Goal: Information Seeking & Learning: Compare options

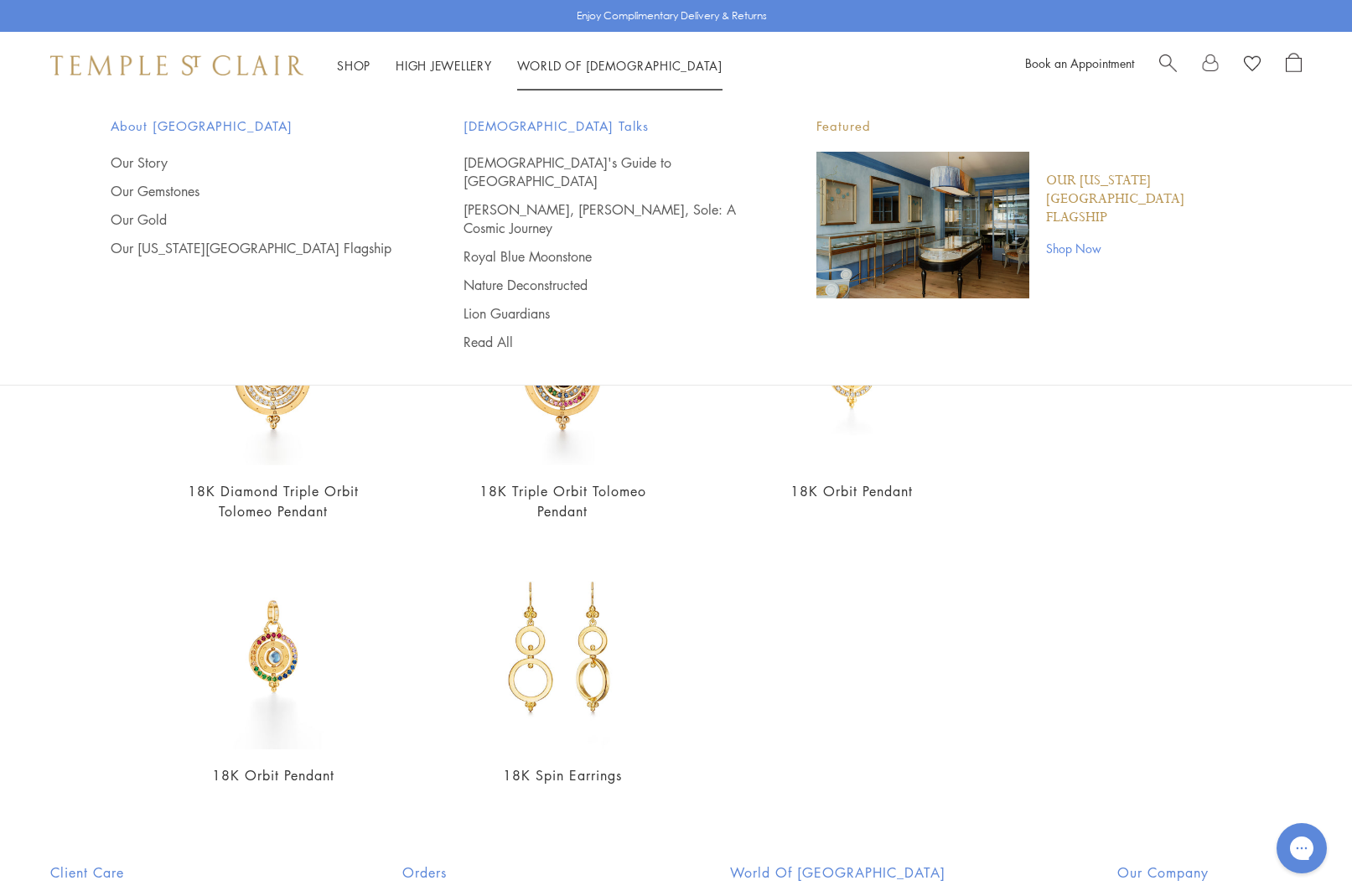
click at [1172, 60] on span "Search" at bounding box center [1168, 62] width 18 height 18
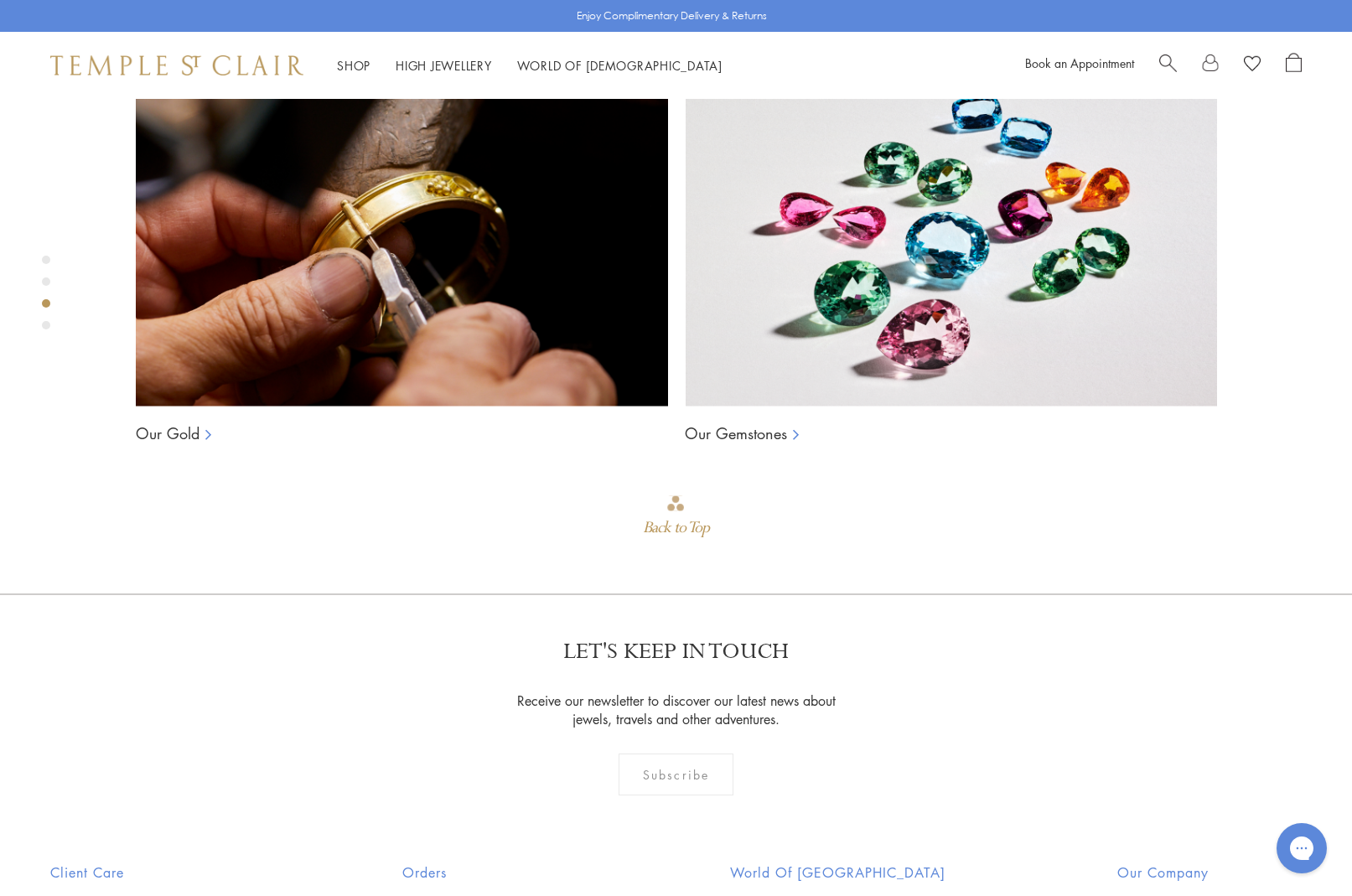
click at [1174, 58] on span "Search" at bounding box center [1168, 62] width 18 height 18
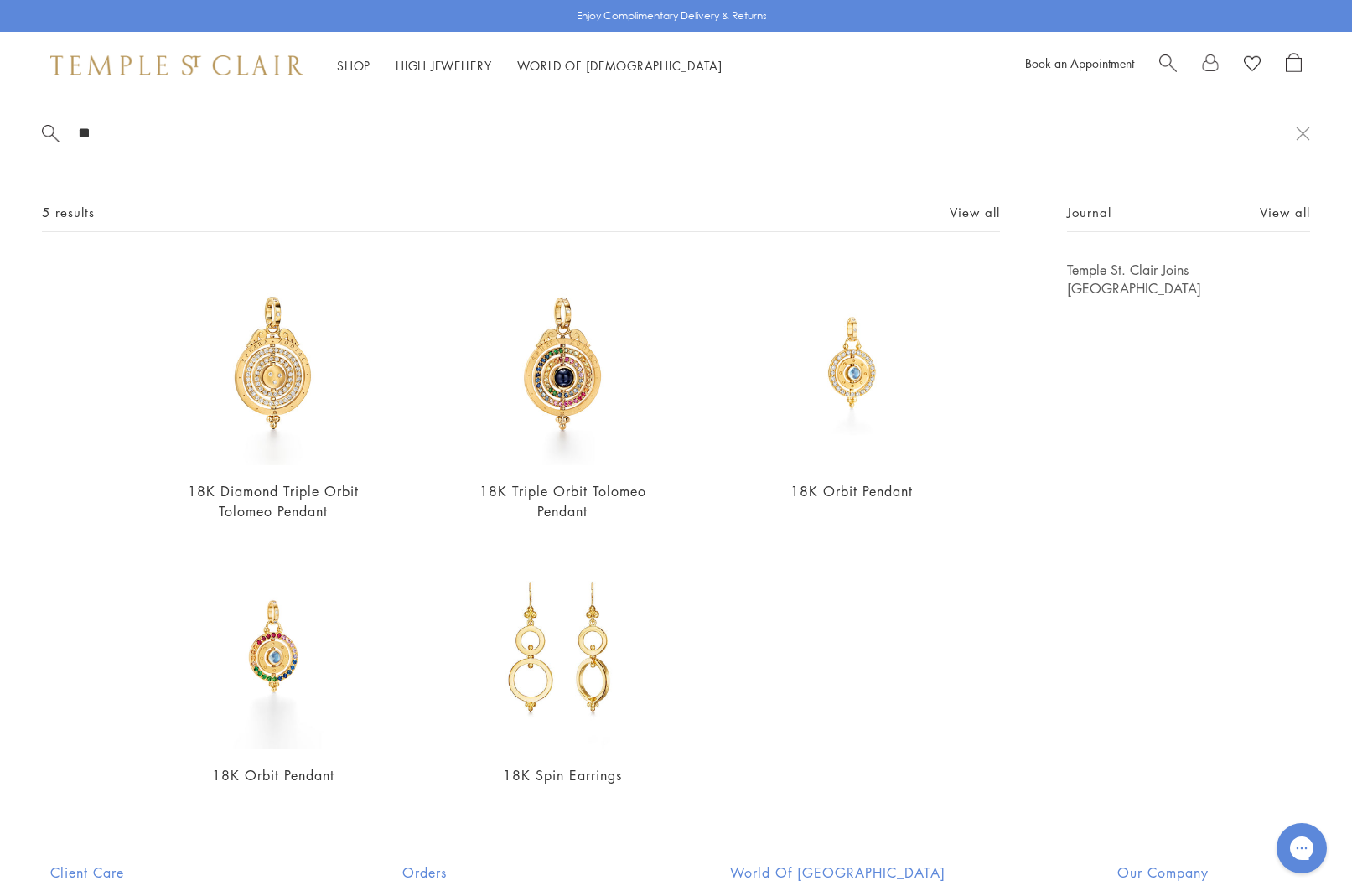
type input "*"
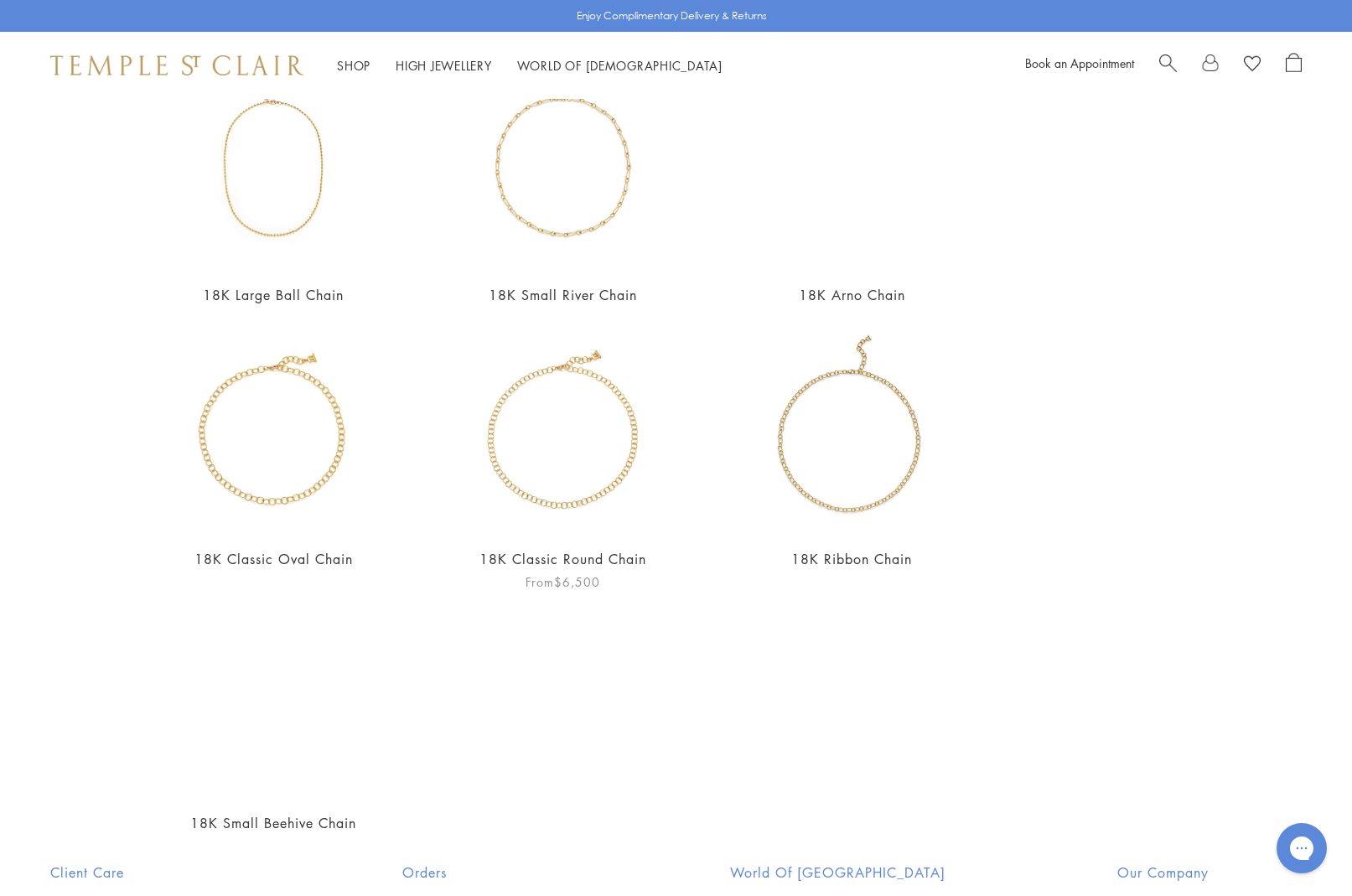
scroll to position [464, 0]
type input "*****"
click at [804, 509] on img at bounding box center [852, 427] width 205 height 205
click at [805, 510] on img at bounding box center [852, 427] width 205 height 205
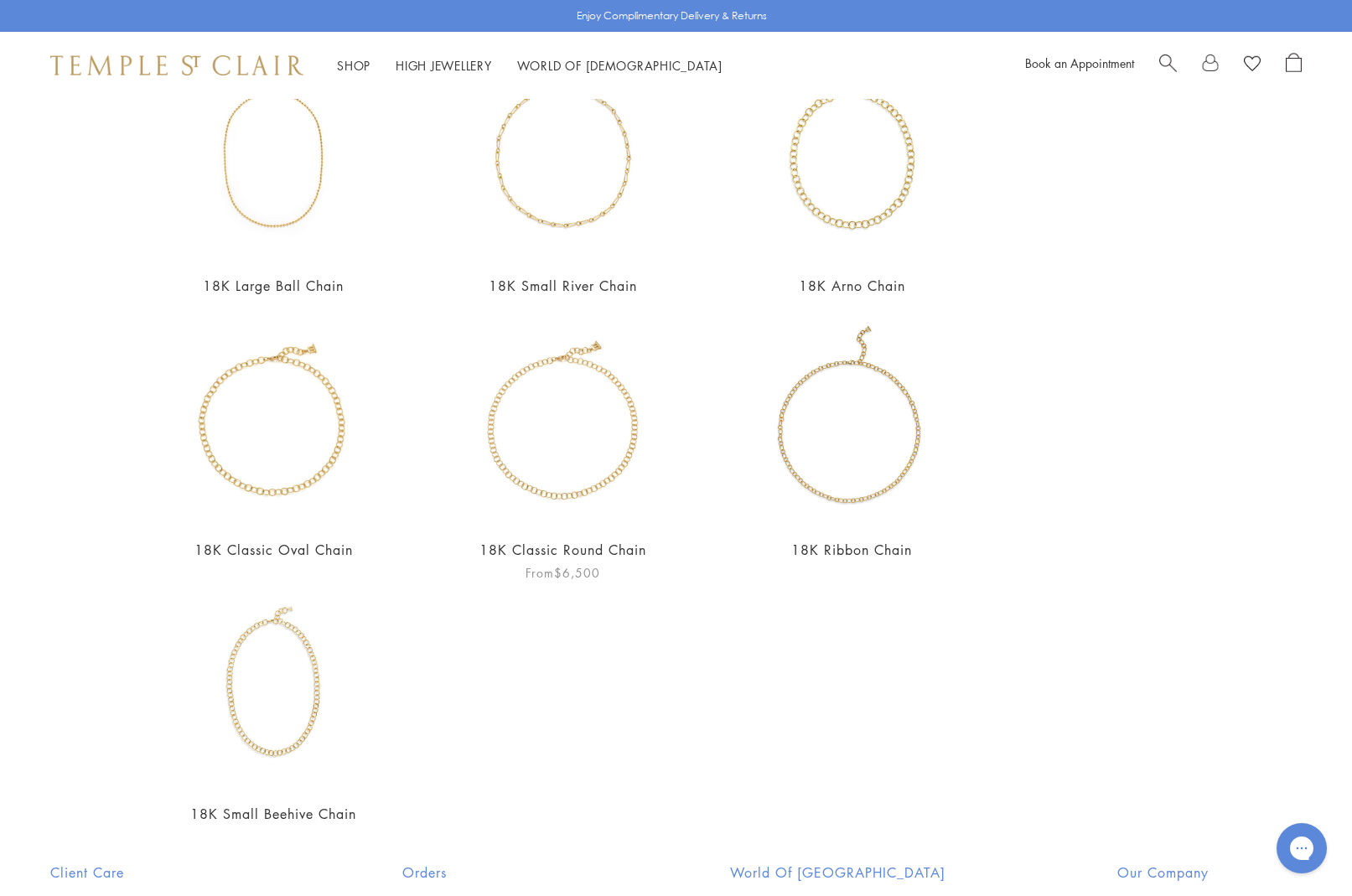
click at [527, 460] on img at bounding box center [563, 422] width 205 height 205
click at [285, 430] on img at bounding box center [274, 424] width 205 height 205
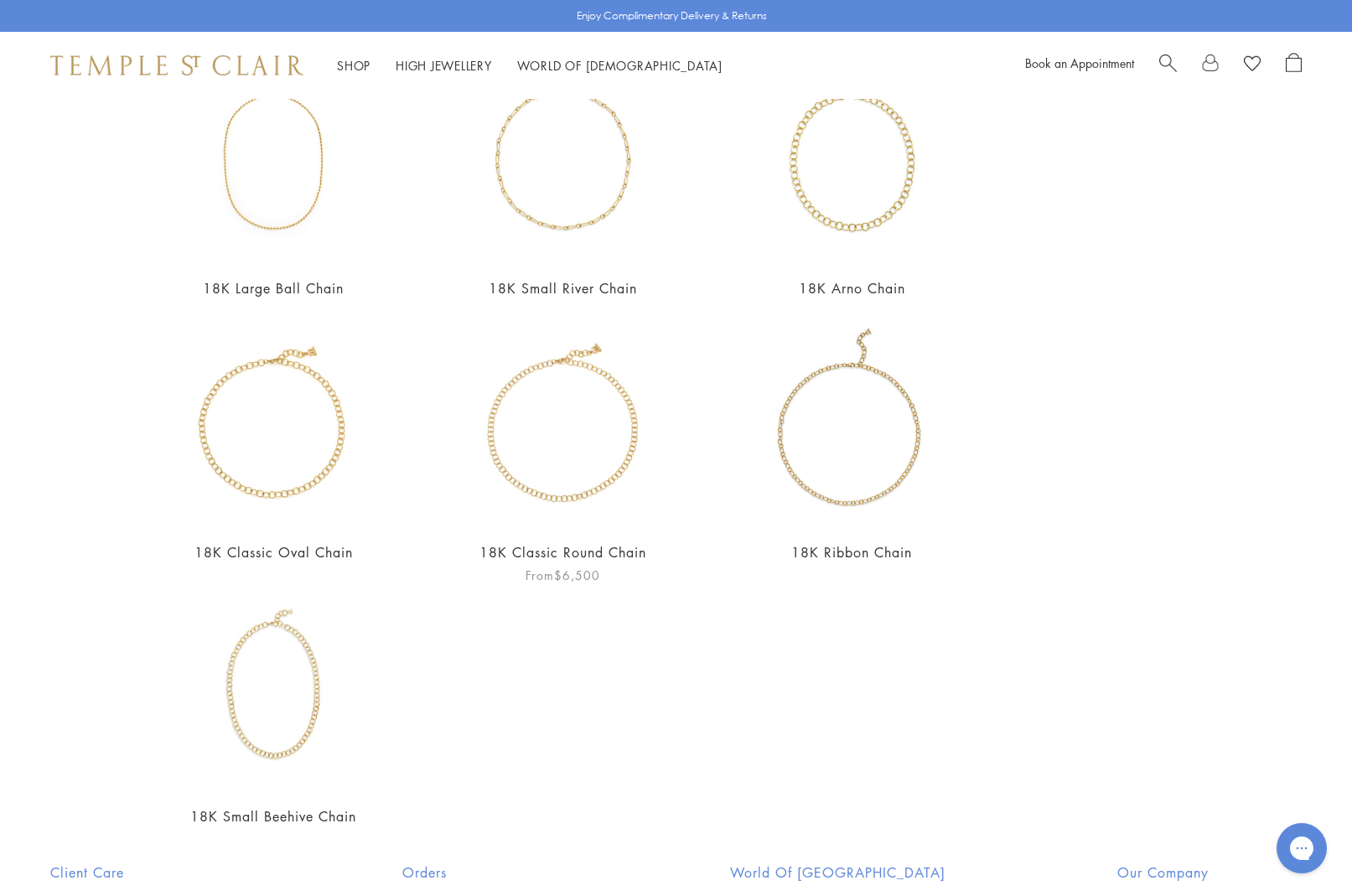
click at [576, 479] on img at bounding box center [563, 424] width 205 height 205
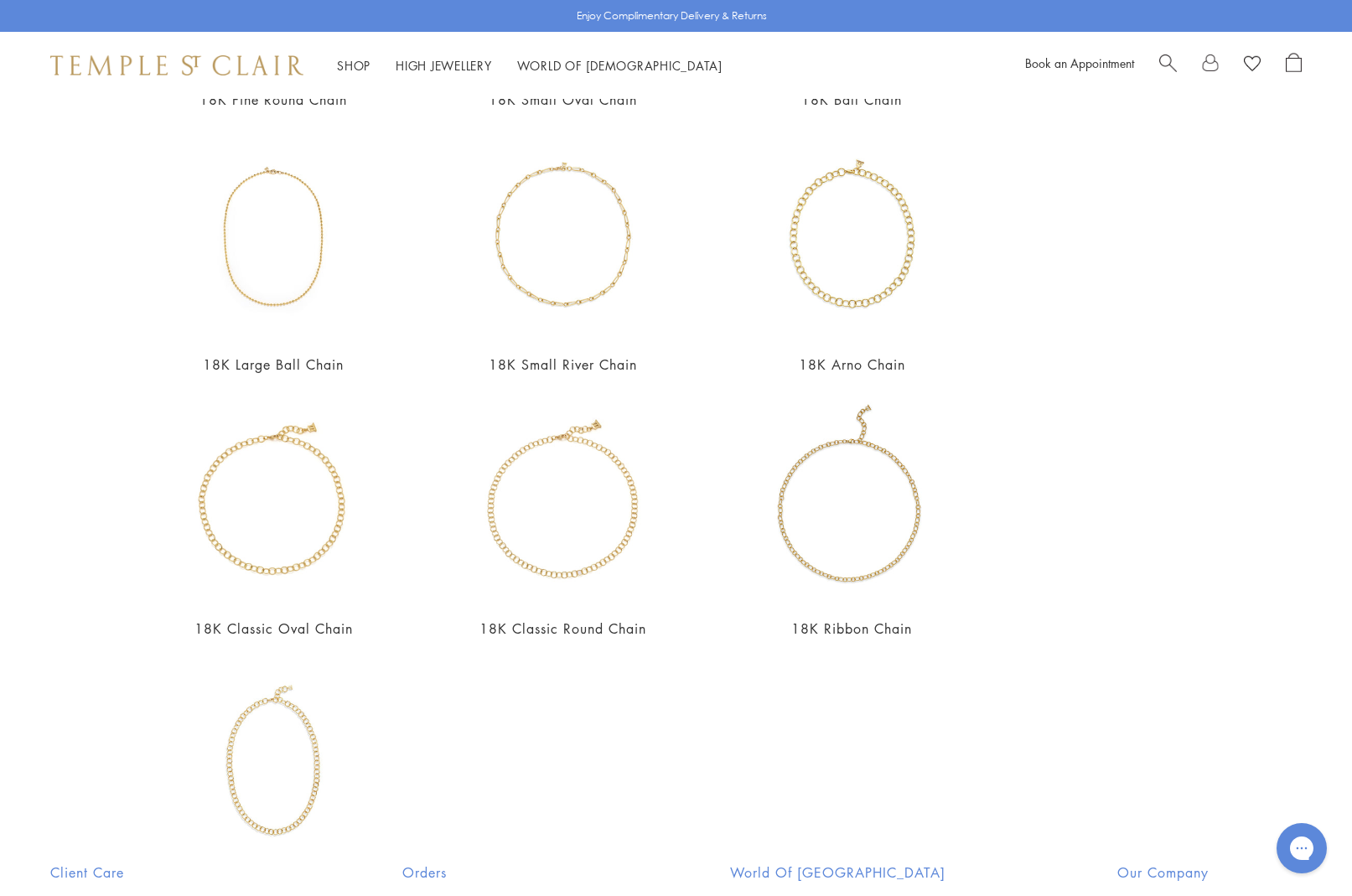
scroll to position [388, 0]
click at [844, 250] on img at bounding box center [852, 239] width 205 height 205
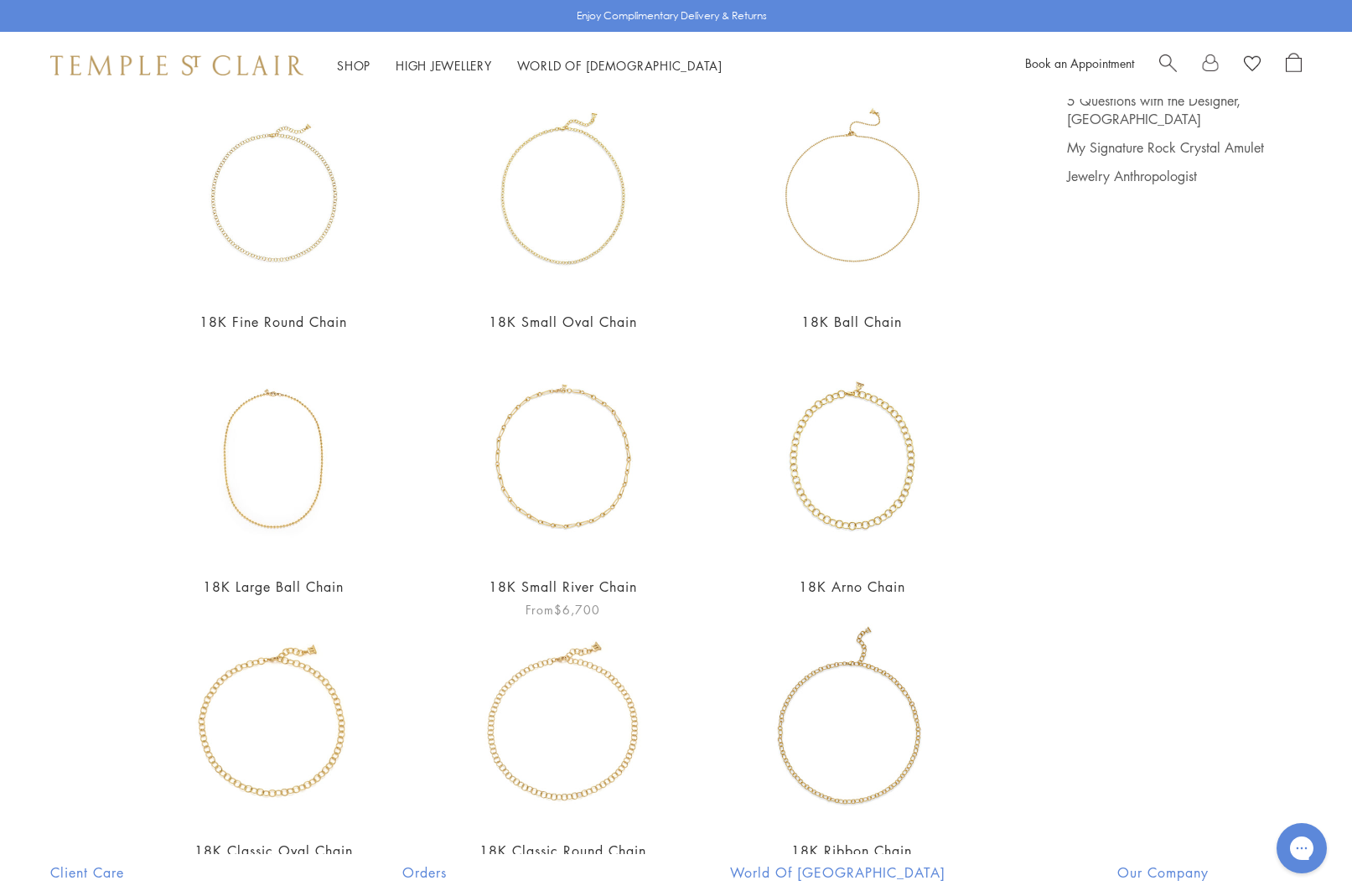
scroll to position [165, 0]
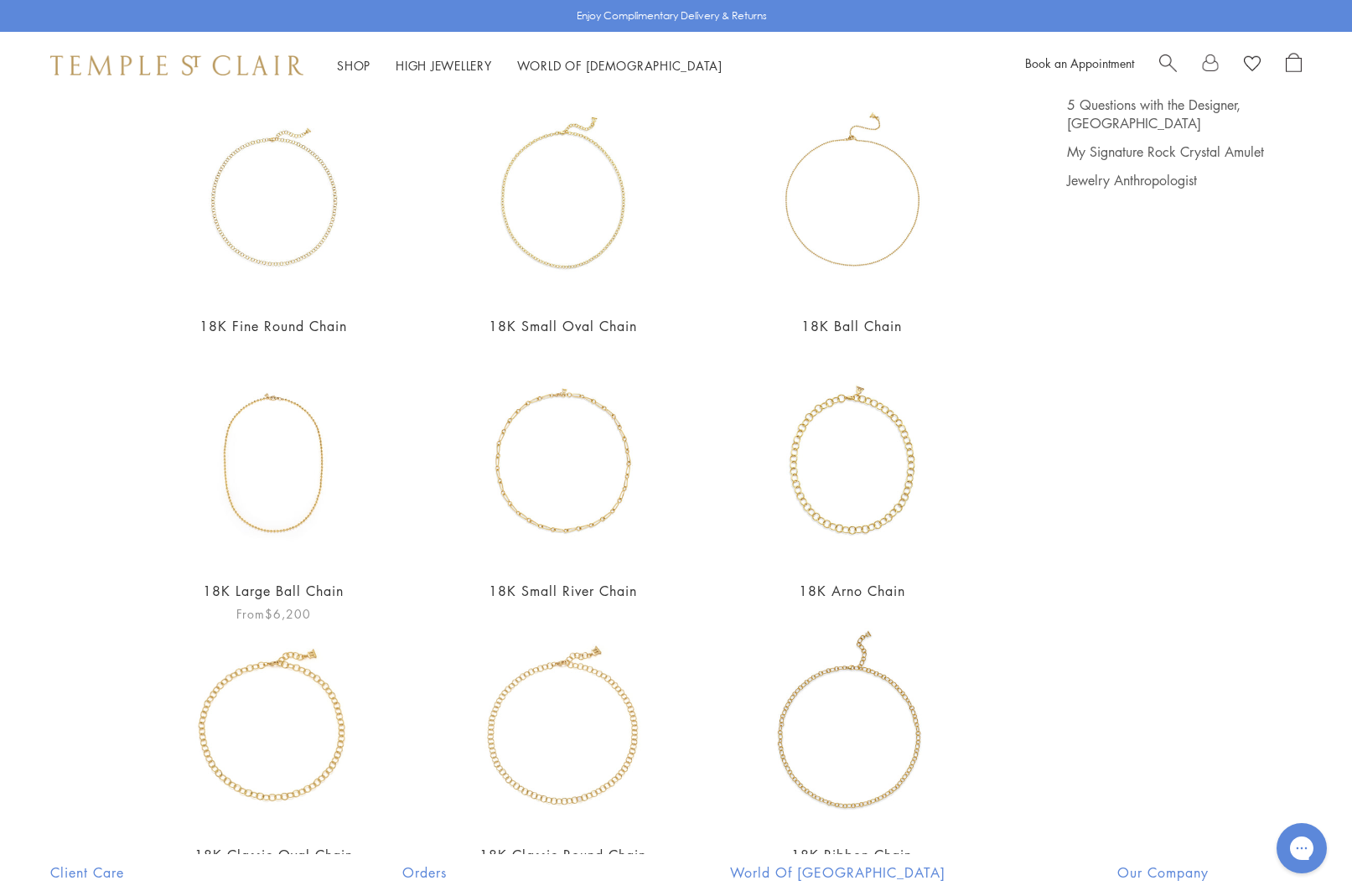
click at [294, 471] on img at bounding box center [274, 463] width 205 height 205
click at [295, 470] on img at bounding box center [274, 463] width 205 height 205
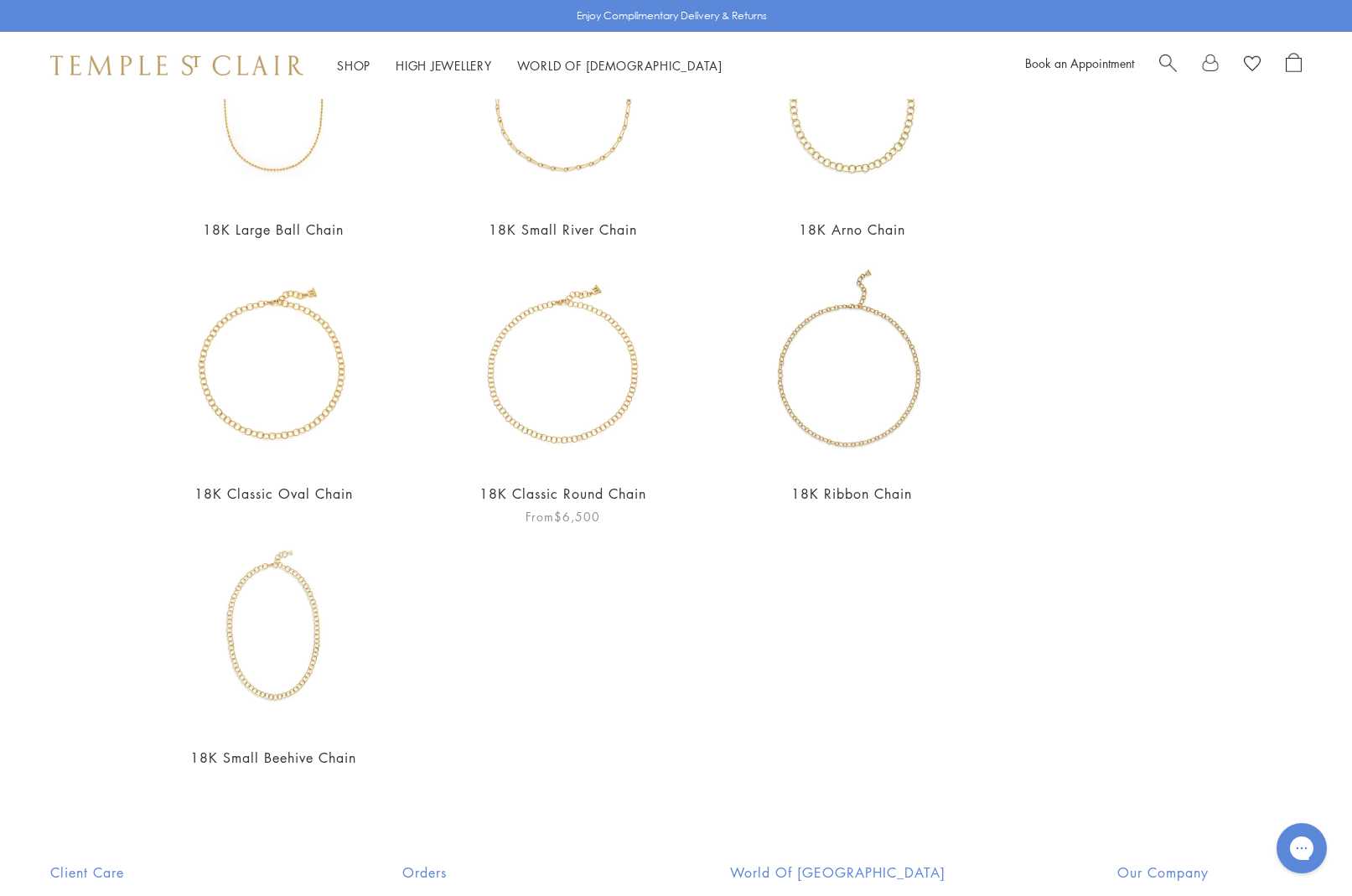
scroll to position [525, 0]
click at [255, 644] on img at bounding box center [274, 630] width 205 height 205
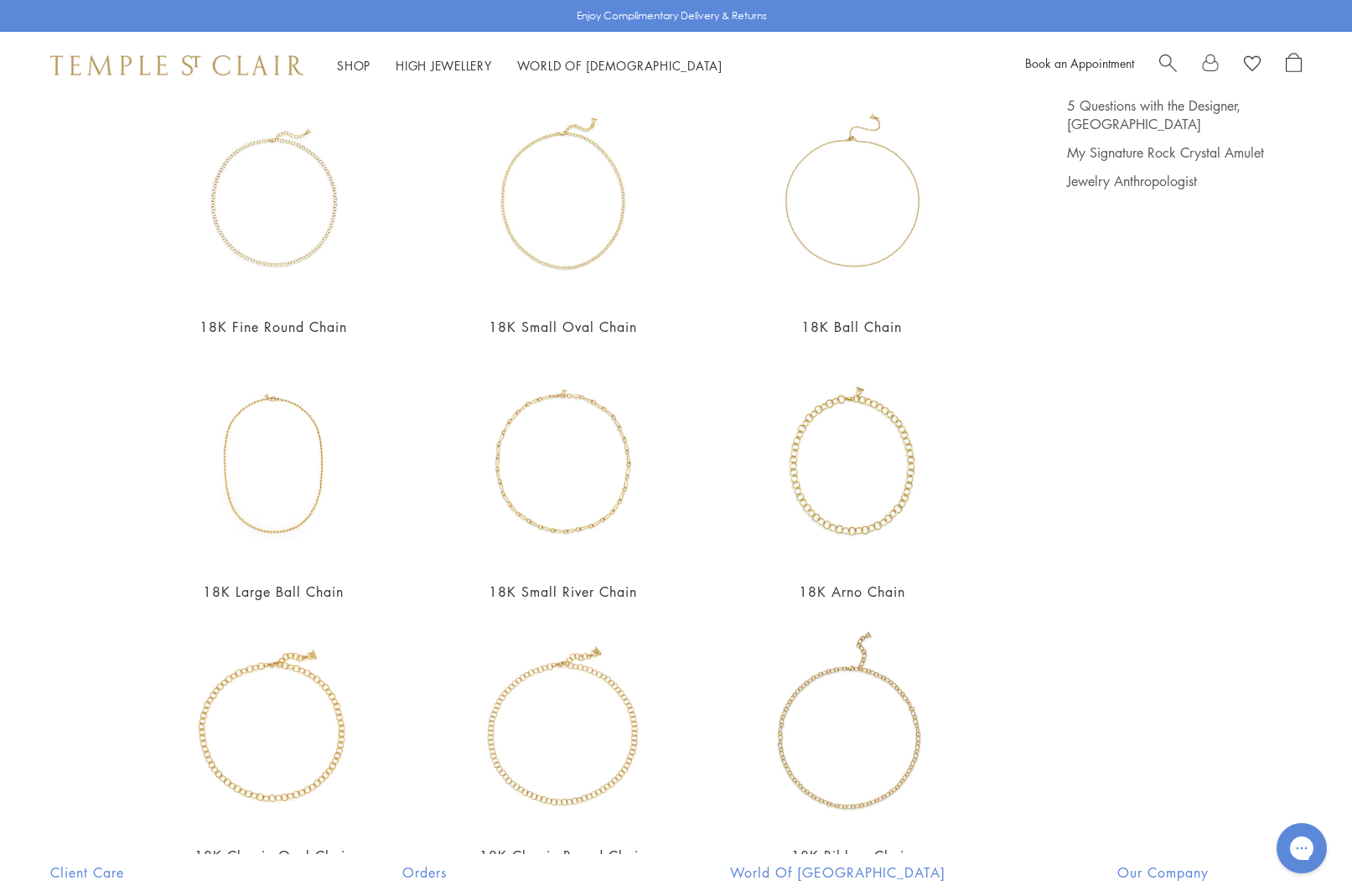
scroll to position [163, 0]
click at [544, 249] on img at bounding box center [563, 200] width 205 height 205
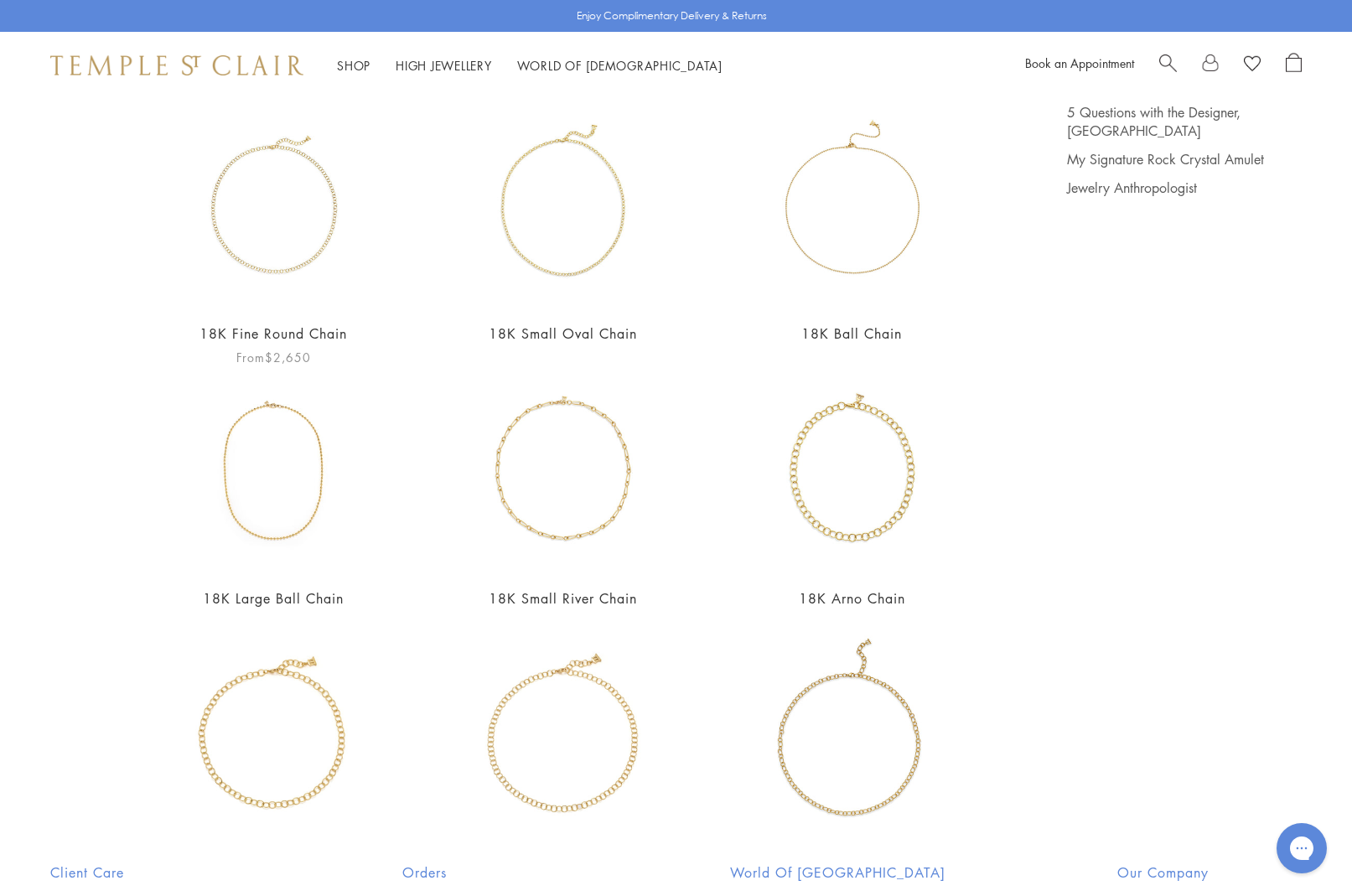
scroll to position [159, 0]
click at [260, 244] on img at bounding box center [274, 204] width 205 height 205
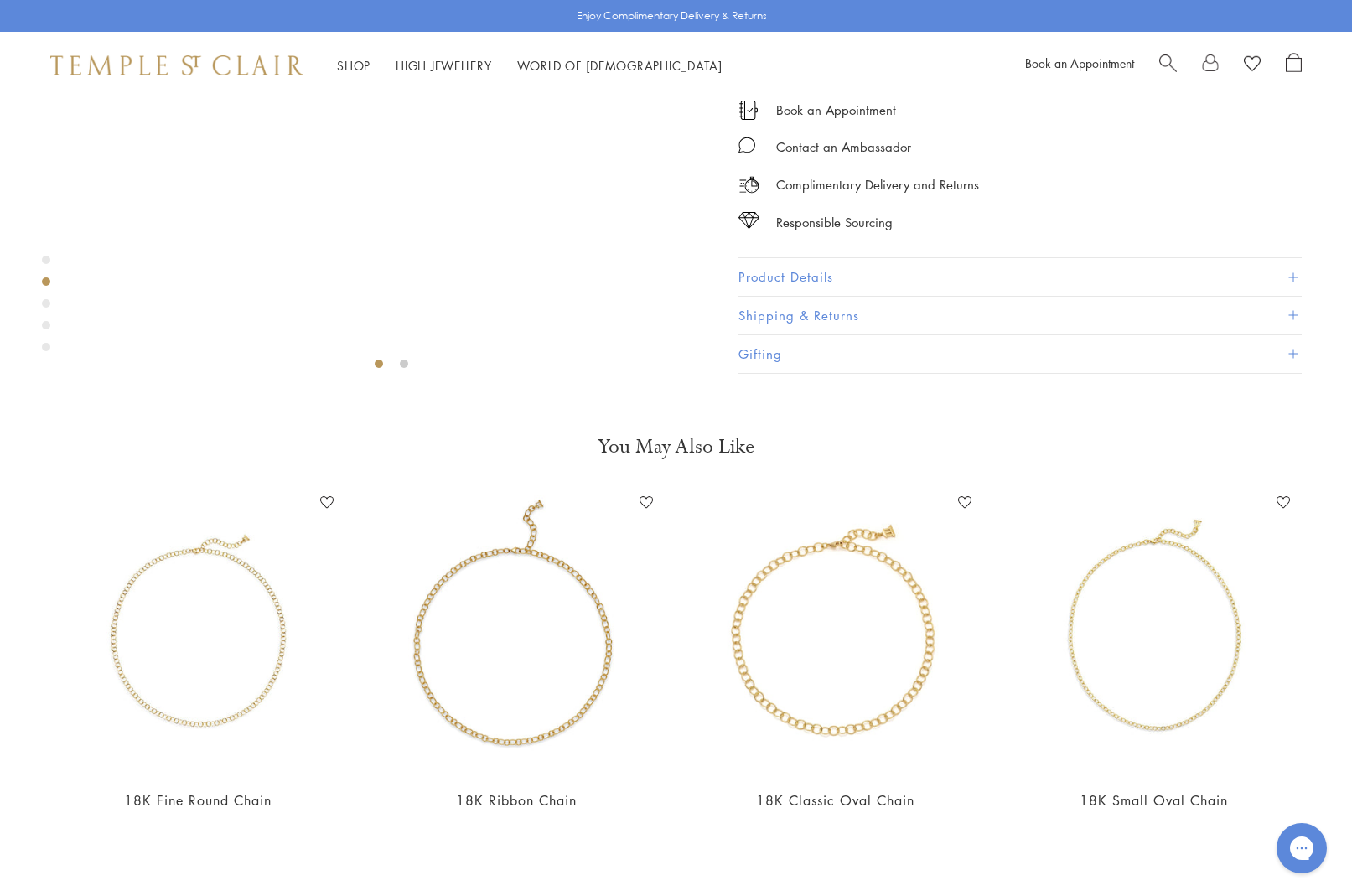
scroll to position [336, 0]
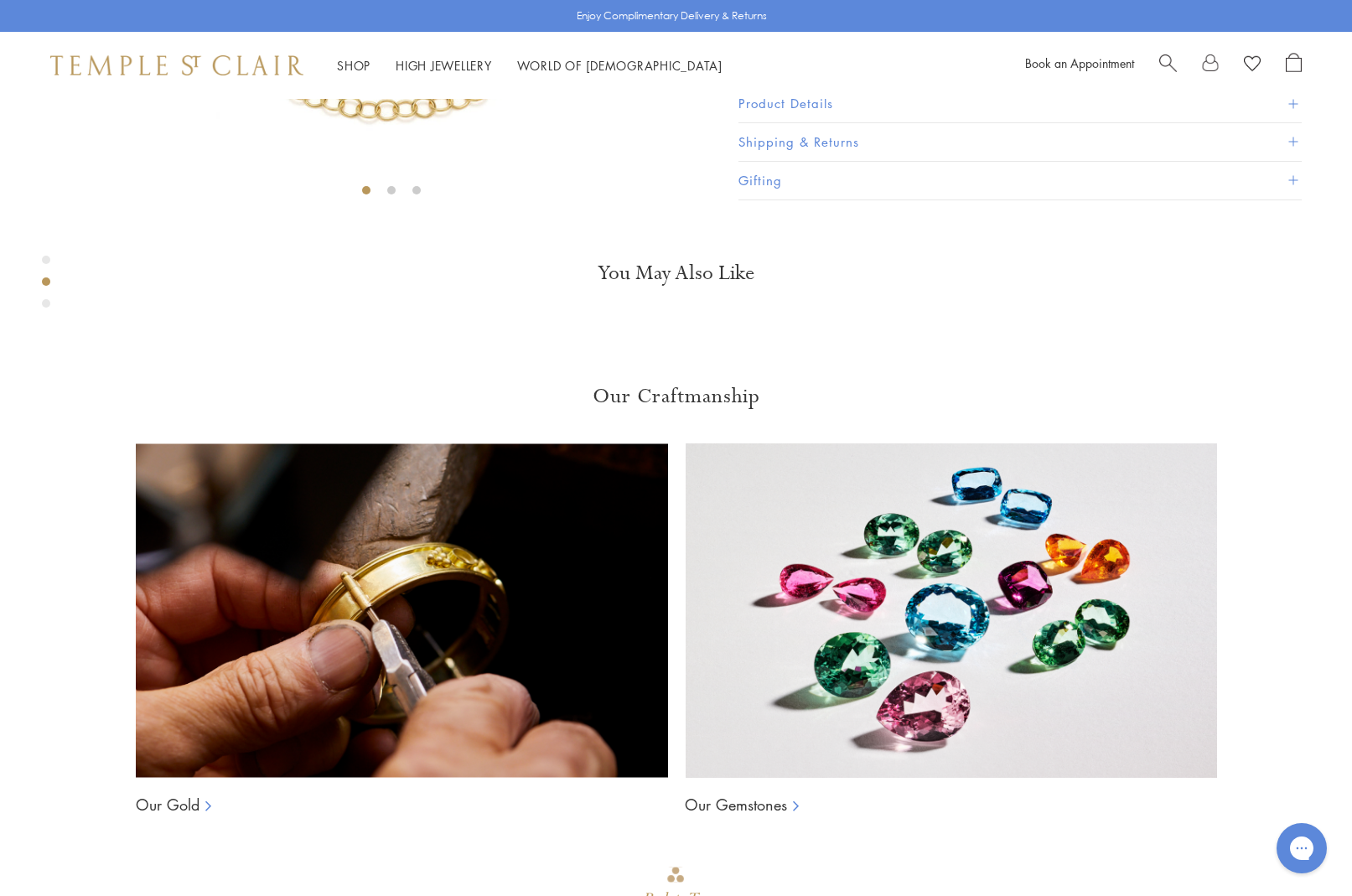
scroll to position [537, 0]
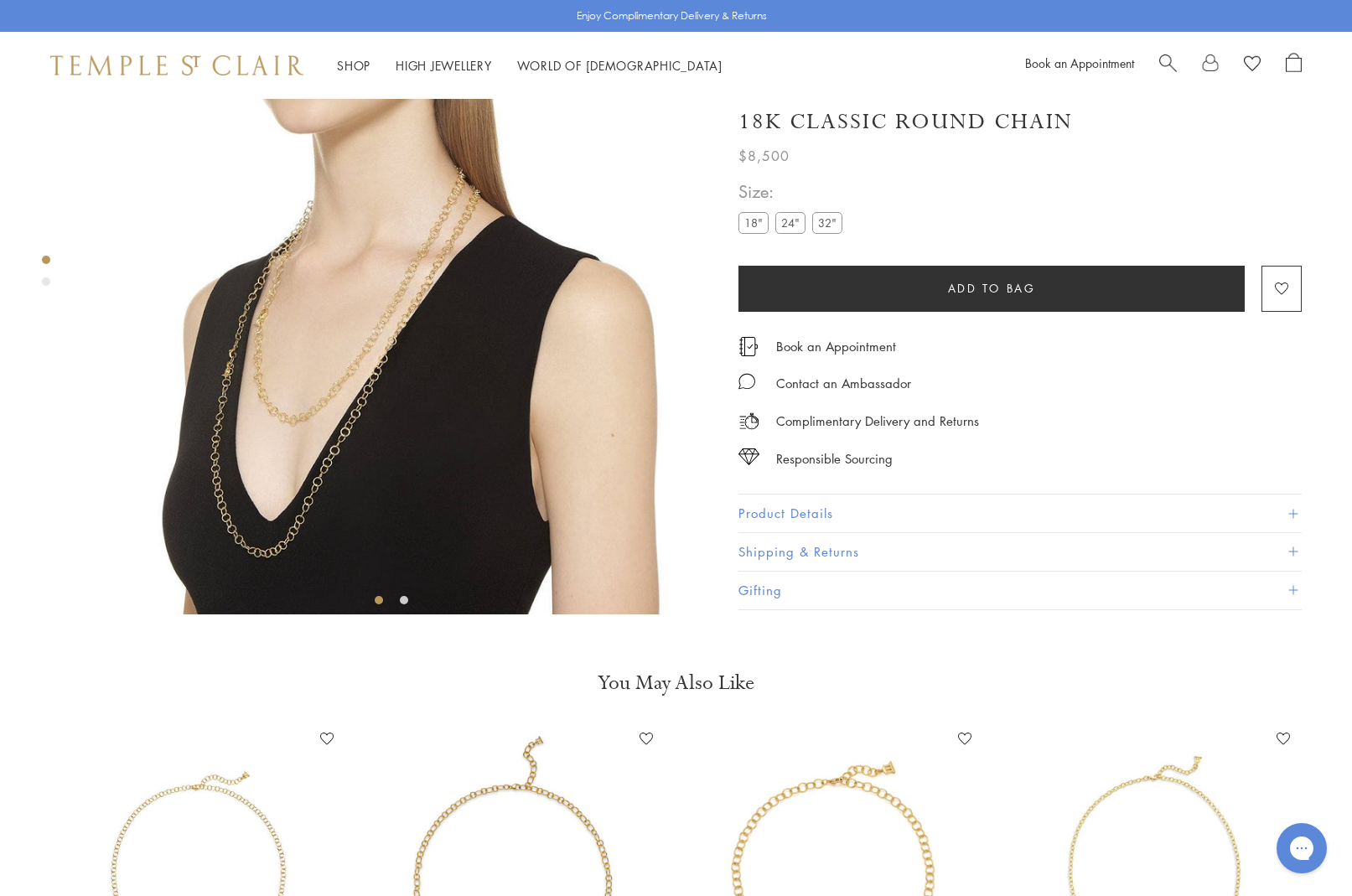
click at [745, 234] on label "18"" at bounding box center [753, 223] width 30 height 21
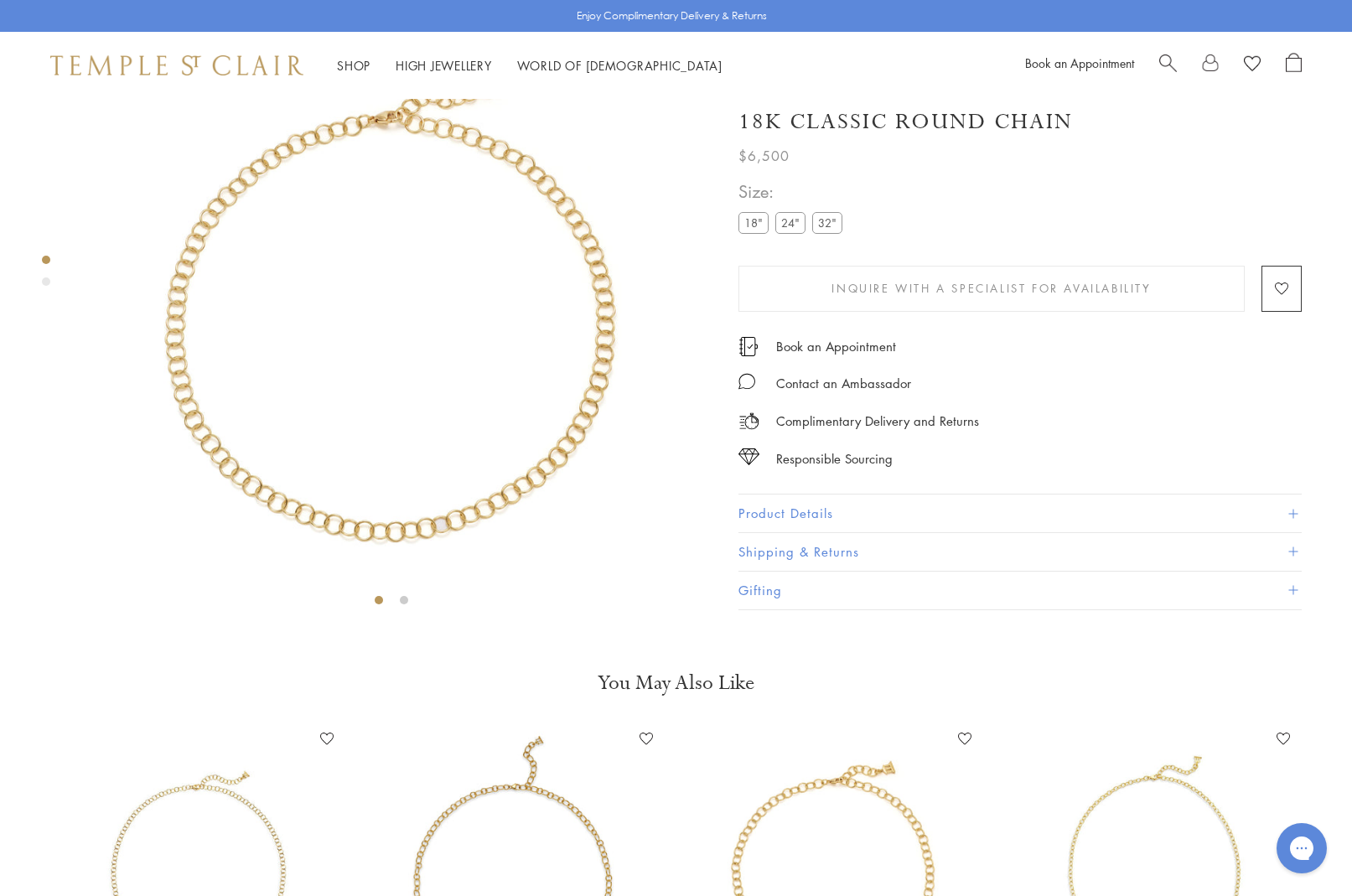
click at [798, 234] on label "24"" at bounding box center [789, 223] width 30 height 21
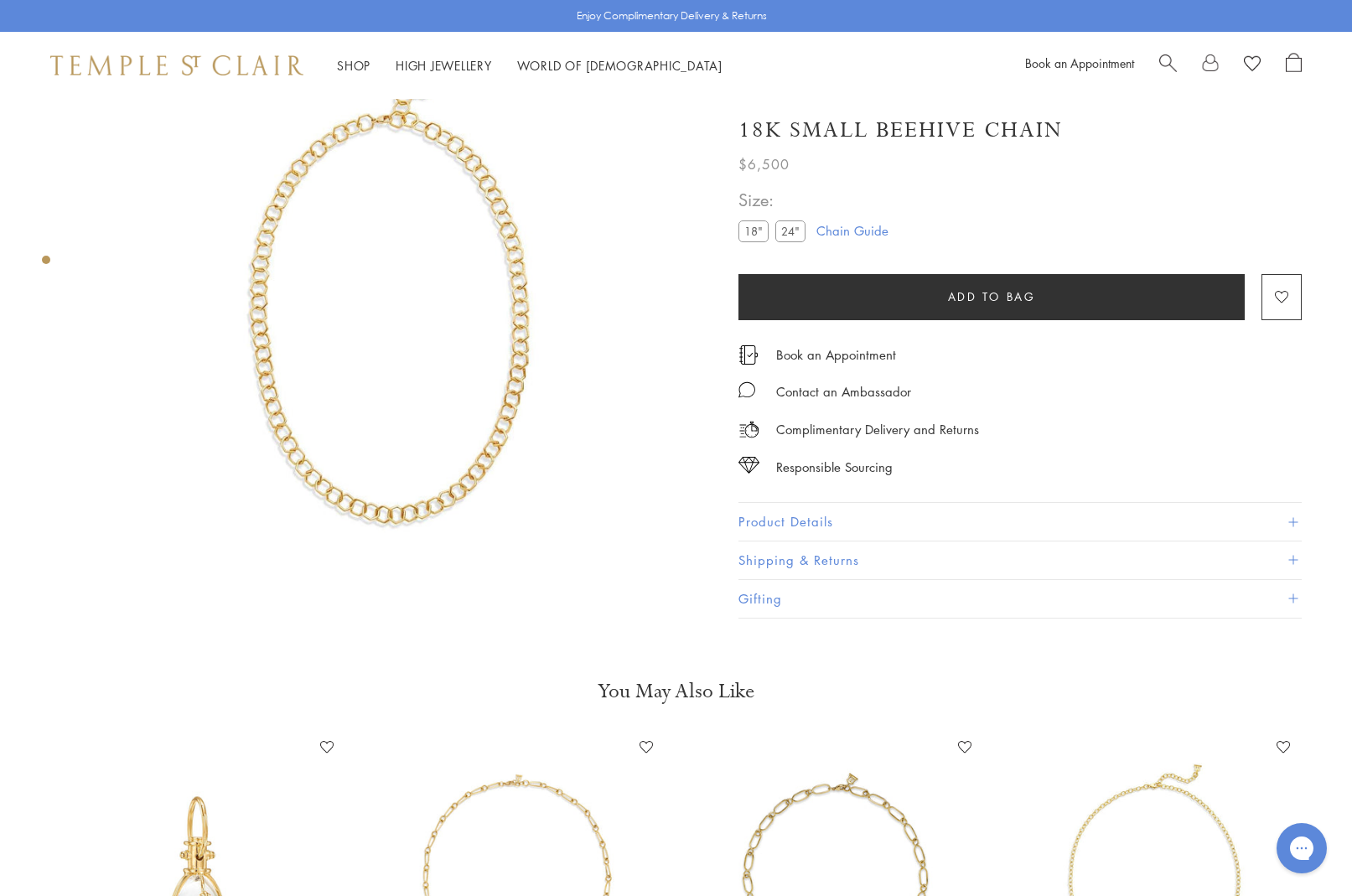
scroll to position [63, 0]
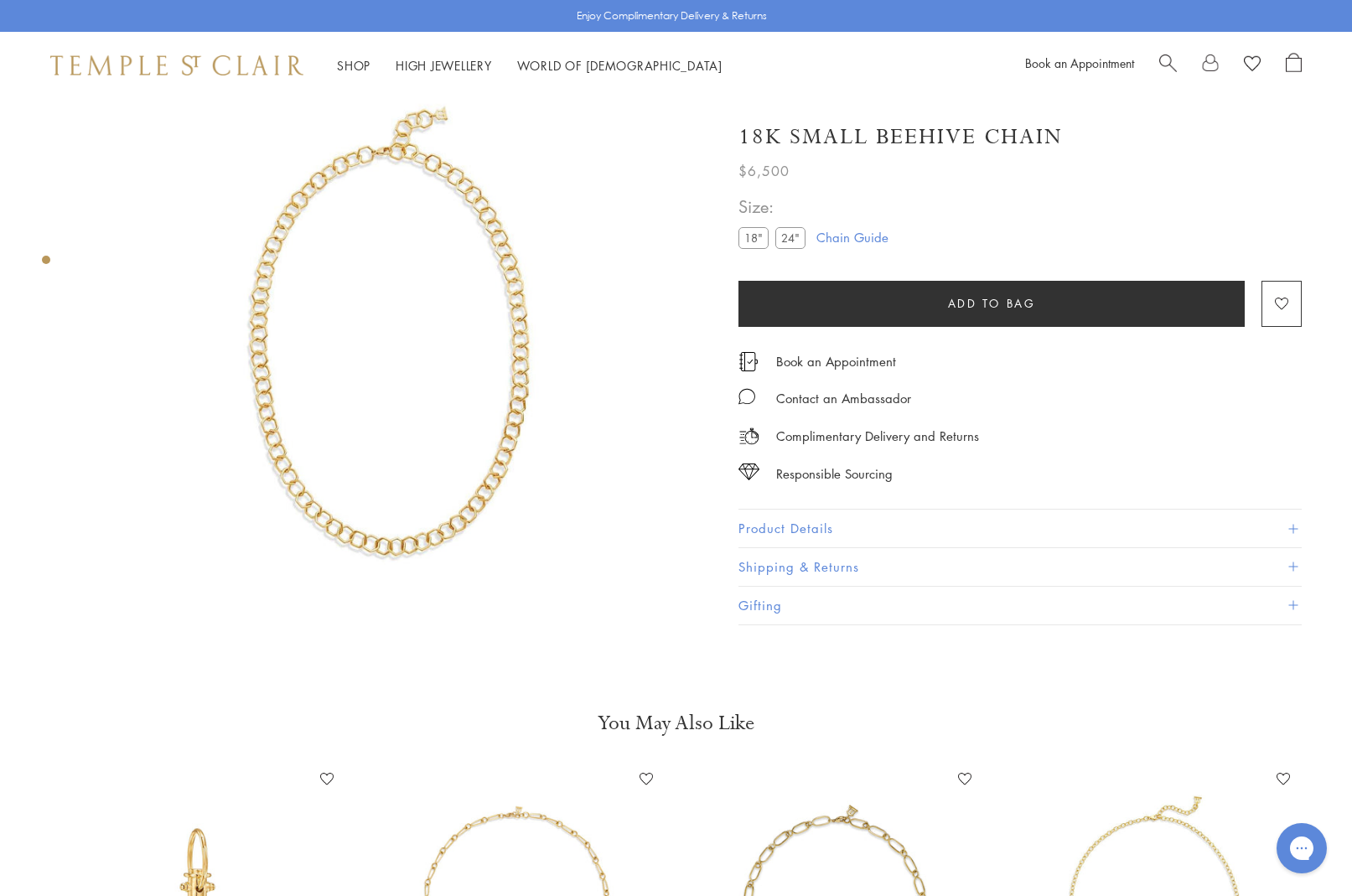
click at [794, 243] on label "24"" at bounding box center [789, 237] width 30 height 21
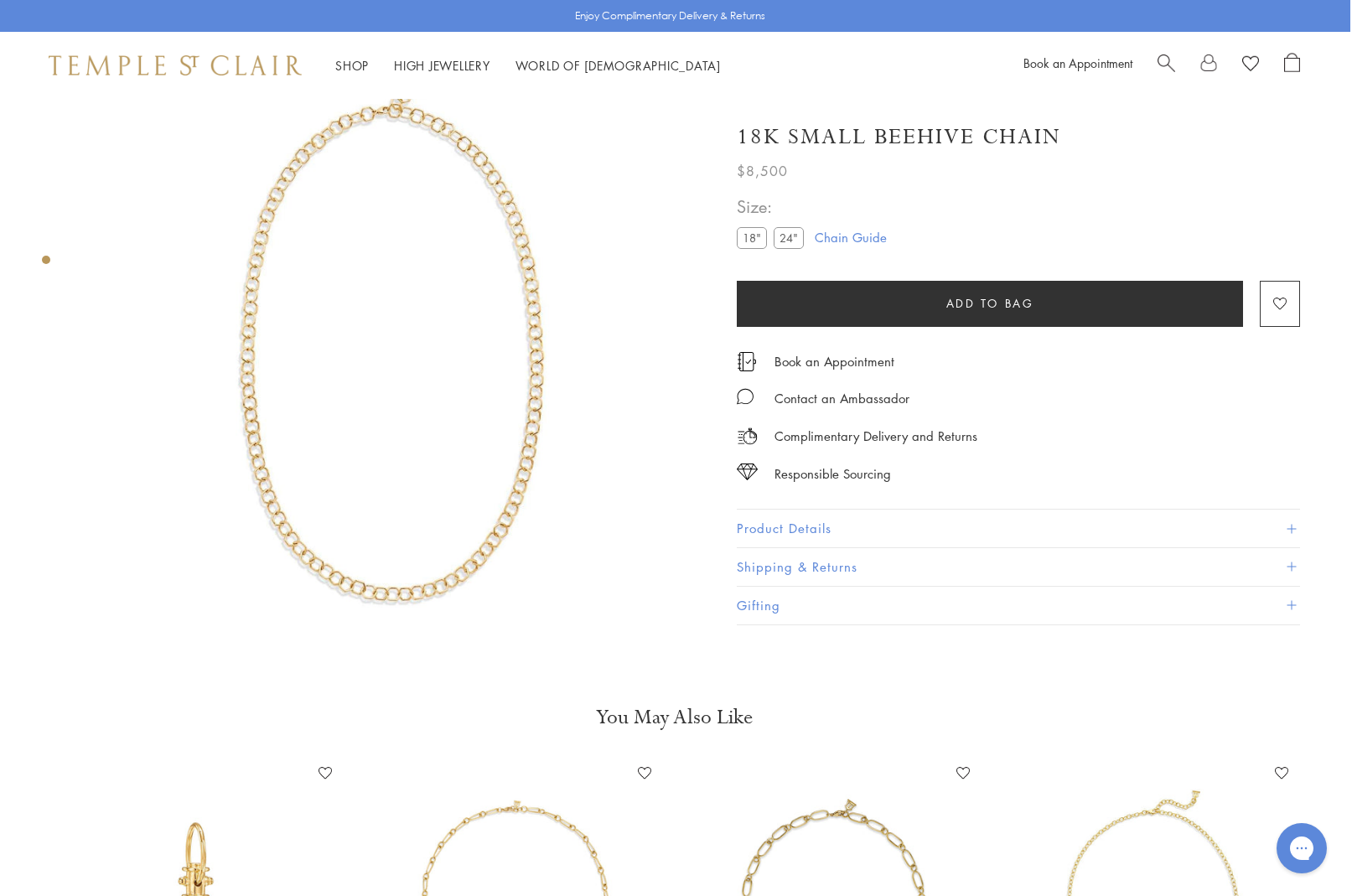
scroll to position [65, 2]
click at [849, 234] on link "Chain Guide" at bounding box center [851, 237] width 72 height 19
click at [863, 239] on link "Chain Guide" at bounding box center [851, 237] width 72 height 19
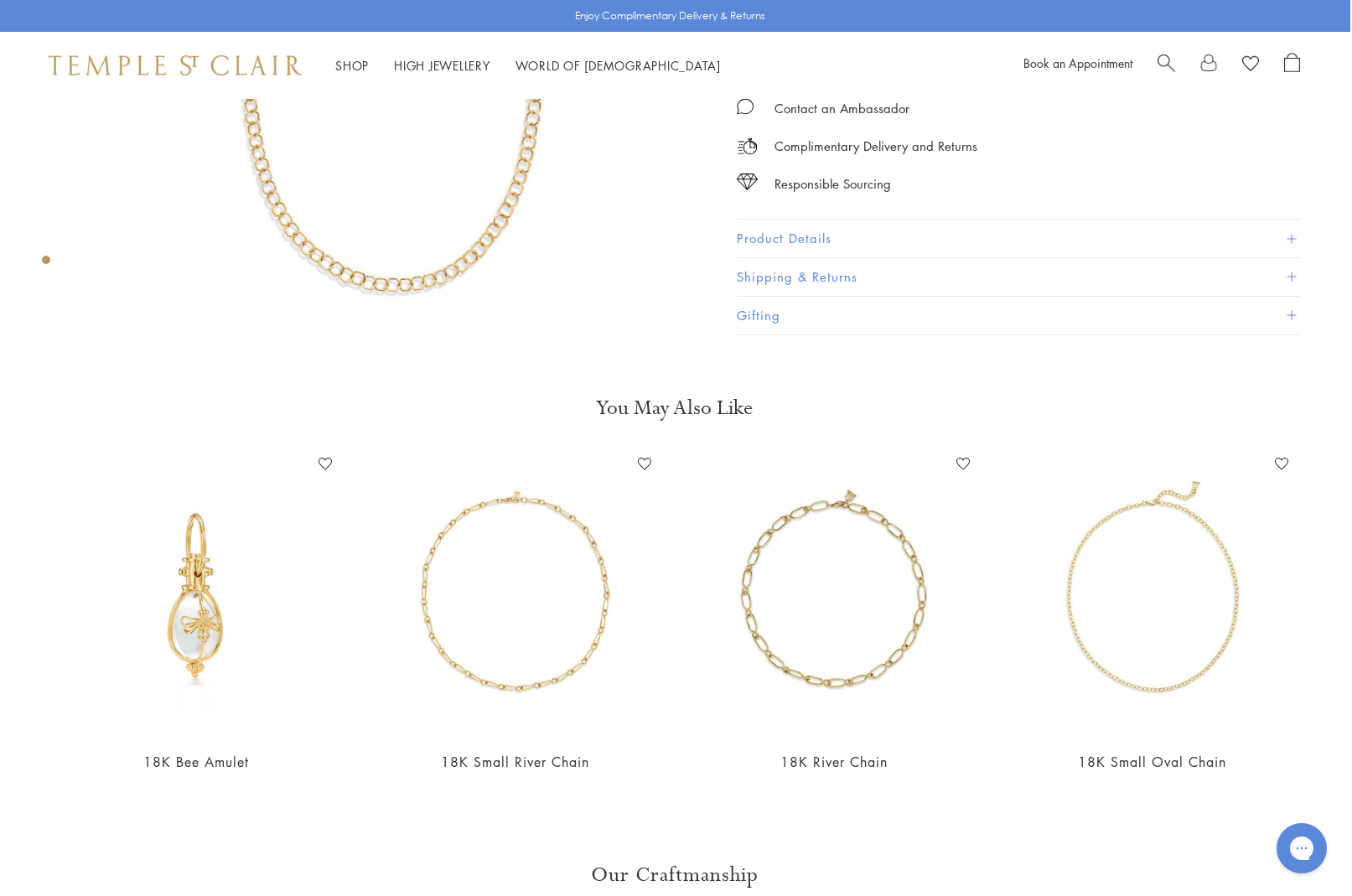
scroll to position [402, 2]
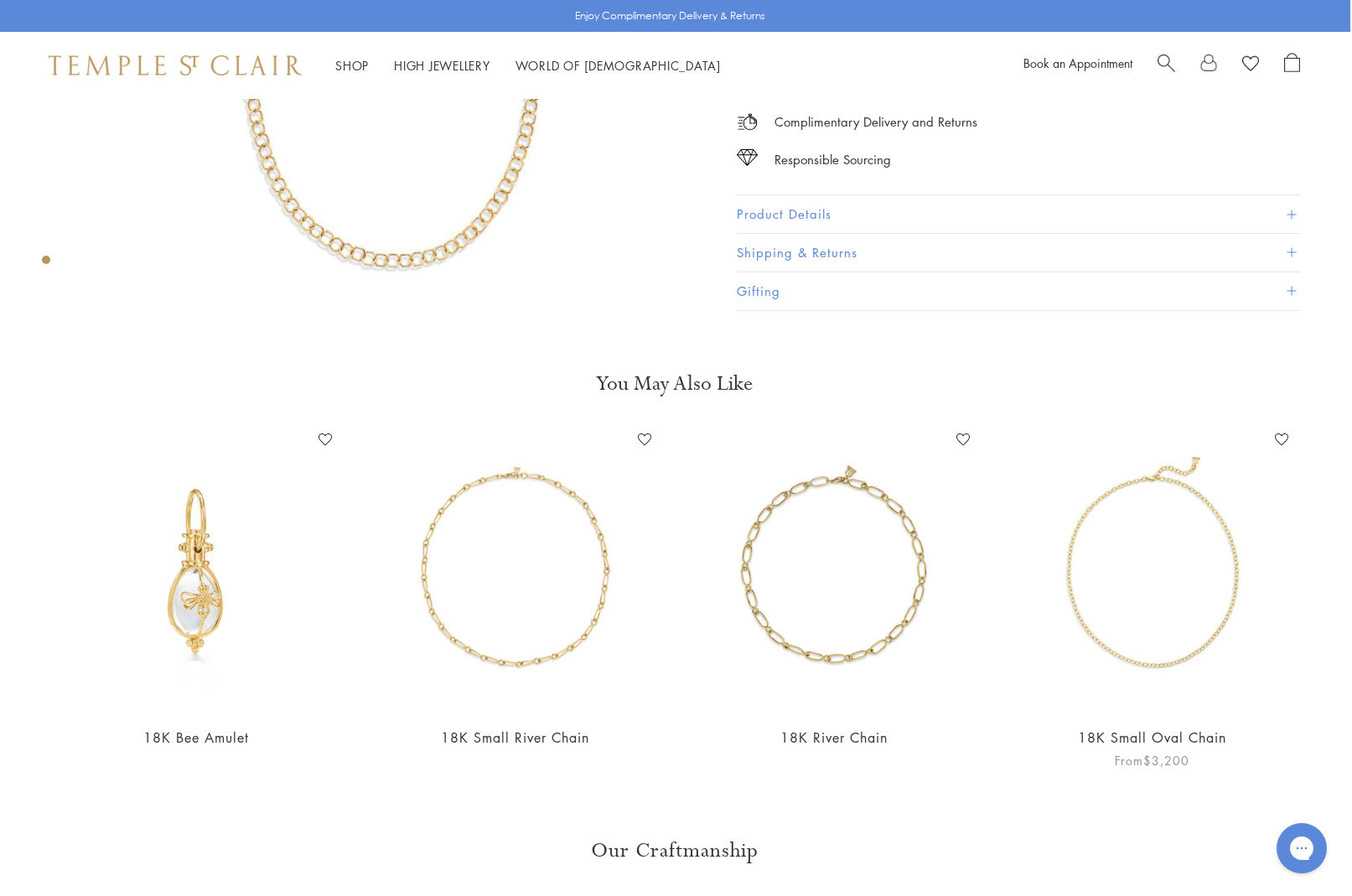
click at [1219, 597] on img at bounding box center [1151, 568] width 285 height 285
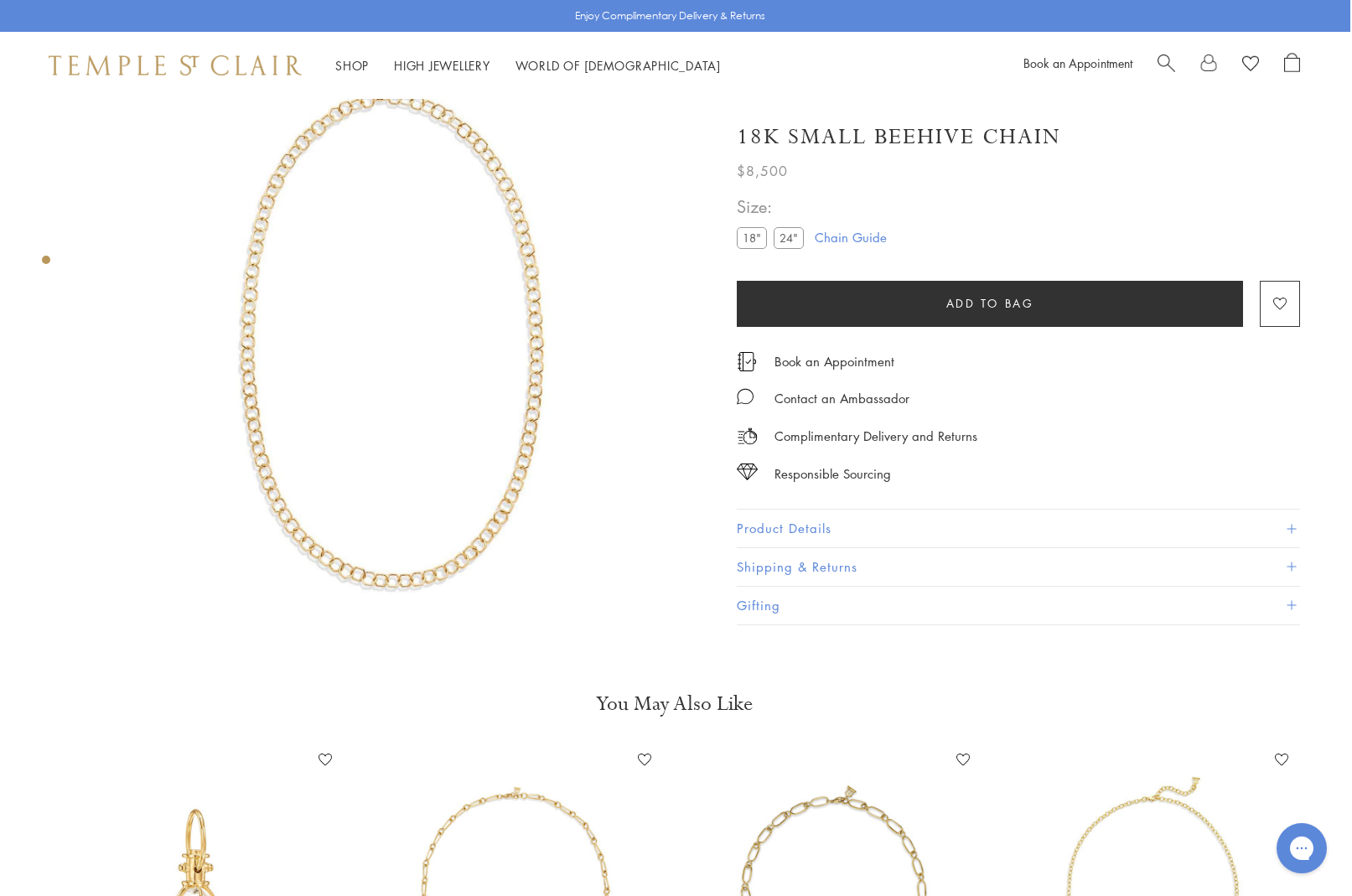
scroll to position [81, 2]
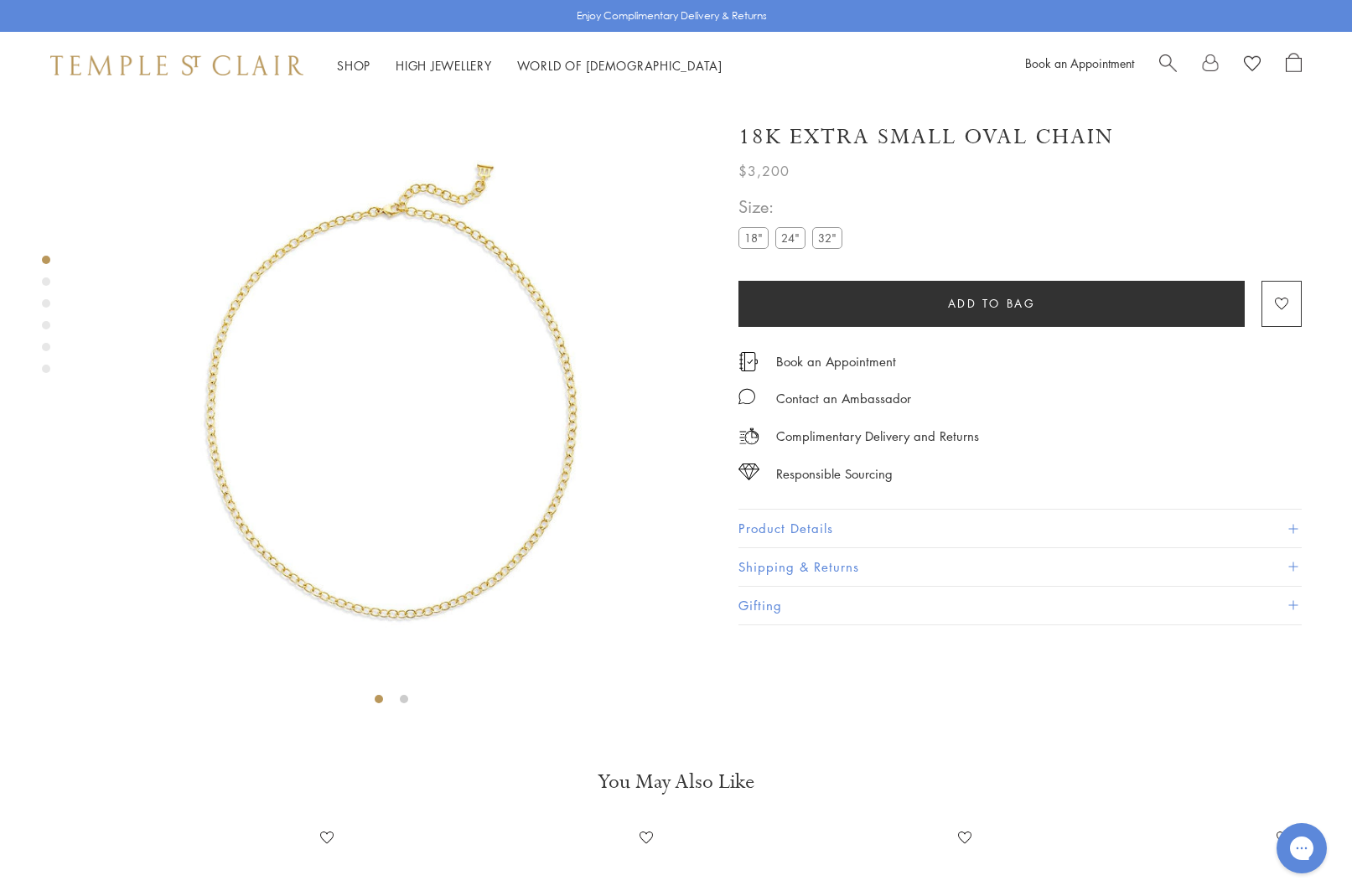
scroll to position [99, 0]
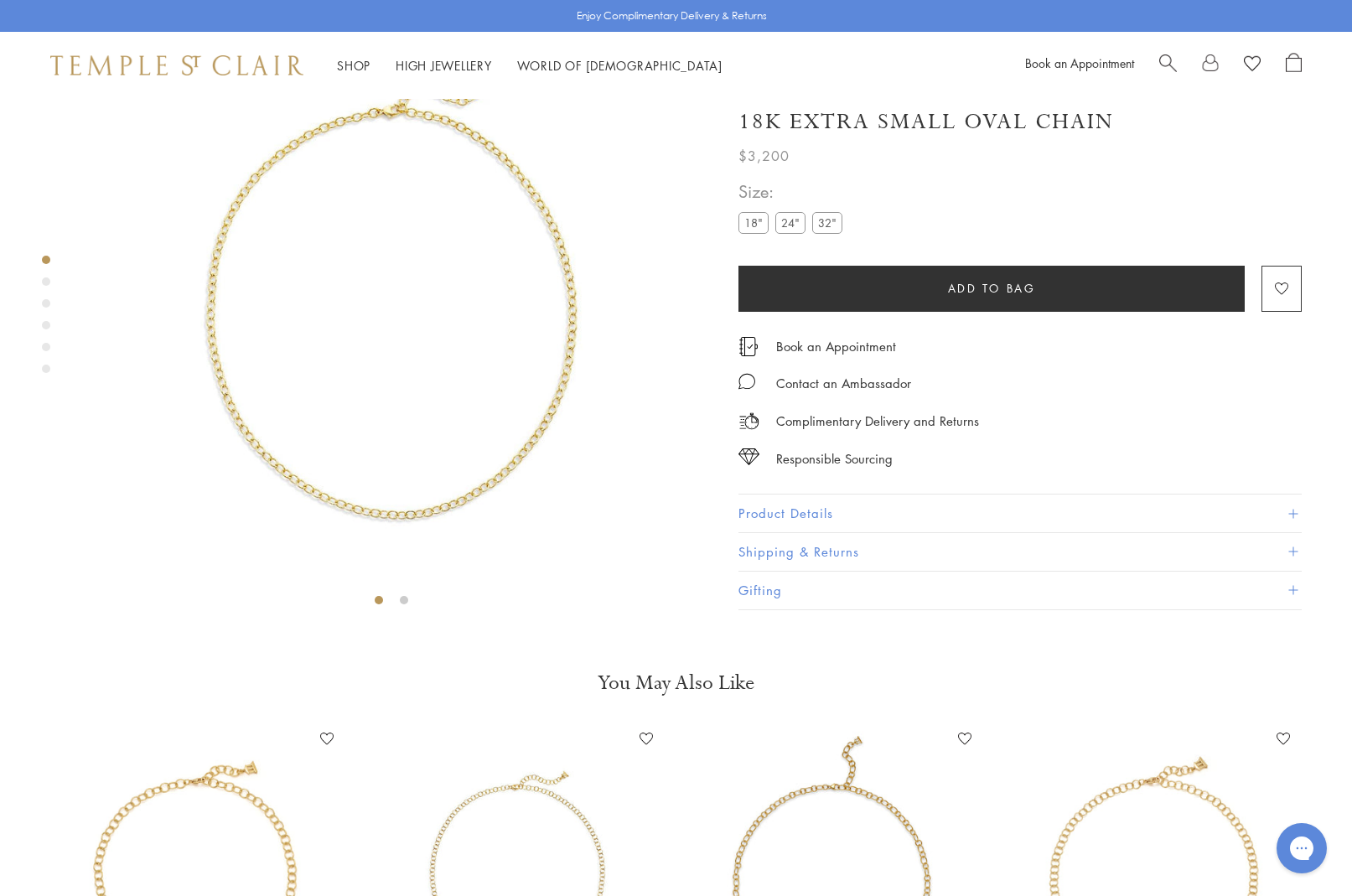
click at [793, 234] on label "24"" at bounding box center [789, 223] width 30 height 21
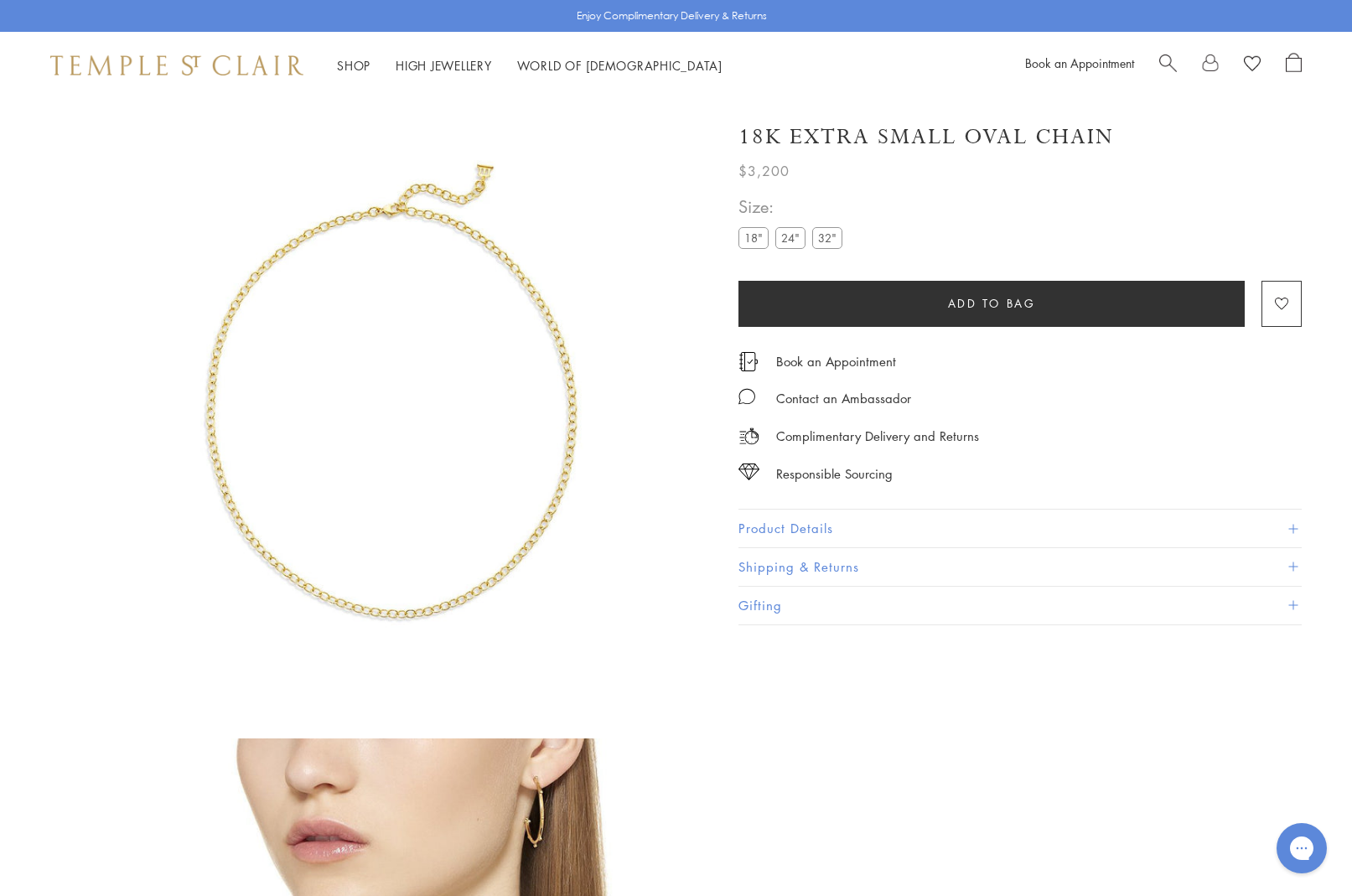
scroll to position [99, 0]
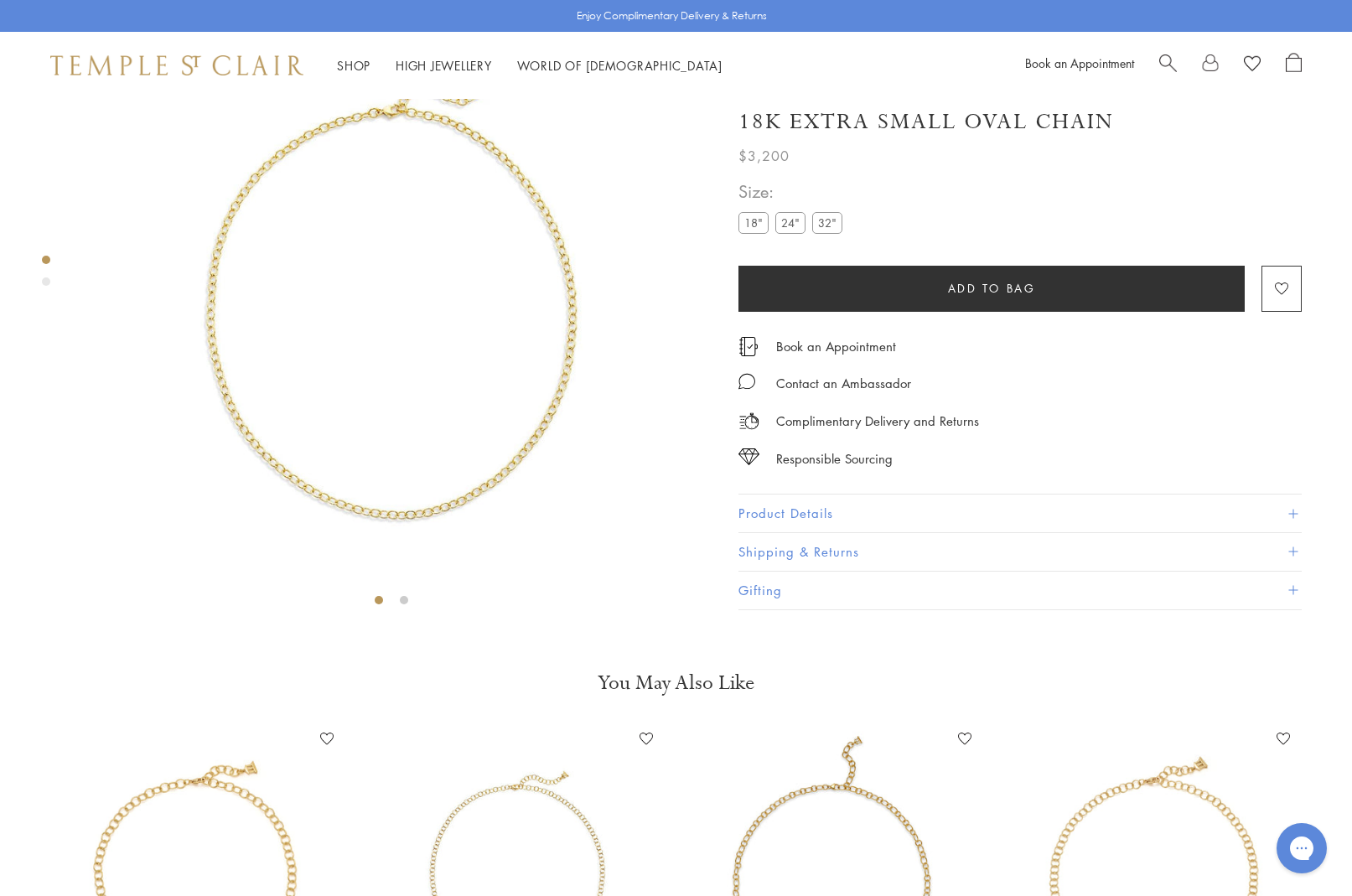
click at [787, 231] on label "24"" at bounding box center [789, 223] width 30 height 21
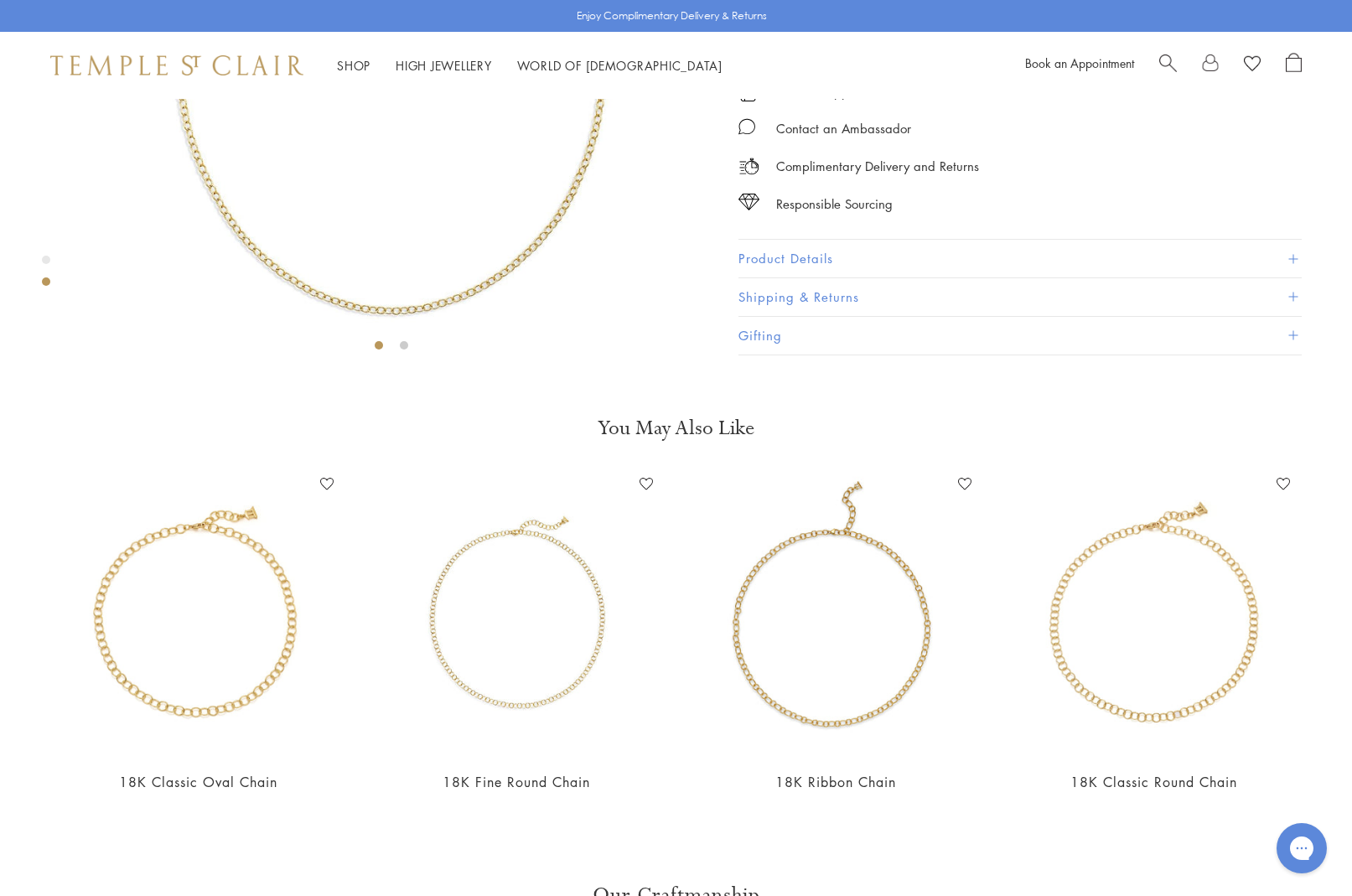
scroll to position [355, 0]
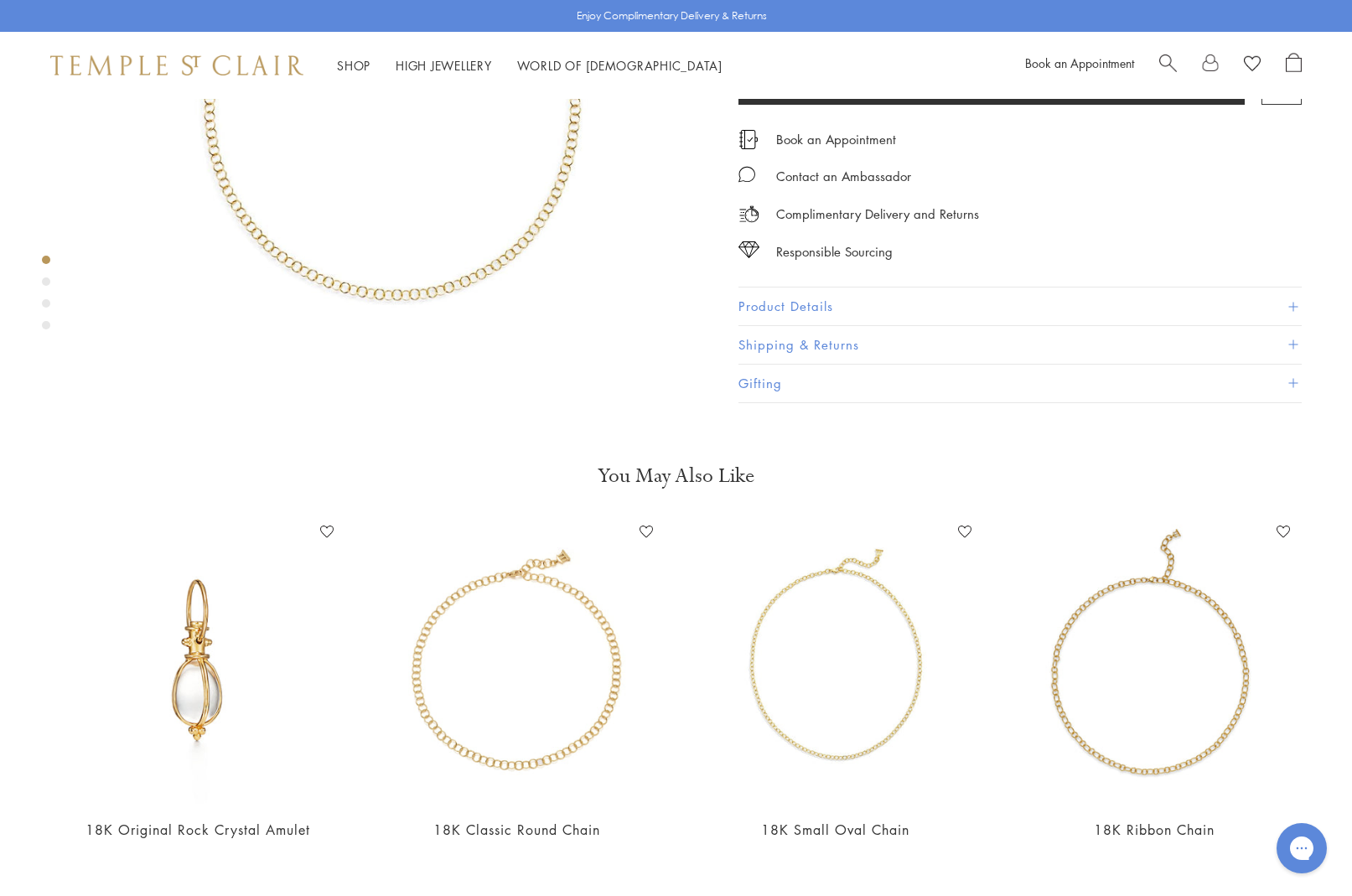
scroll to position [308, 0]
click at [1182, 663] on img at bounding box center [1153, 662] width 285 height 285
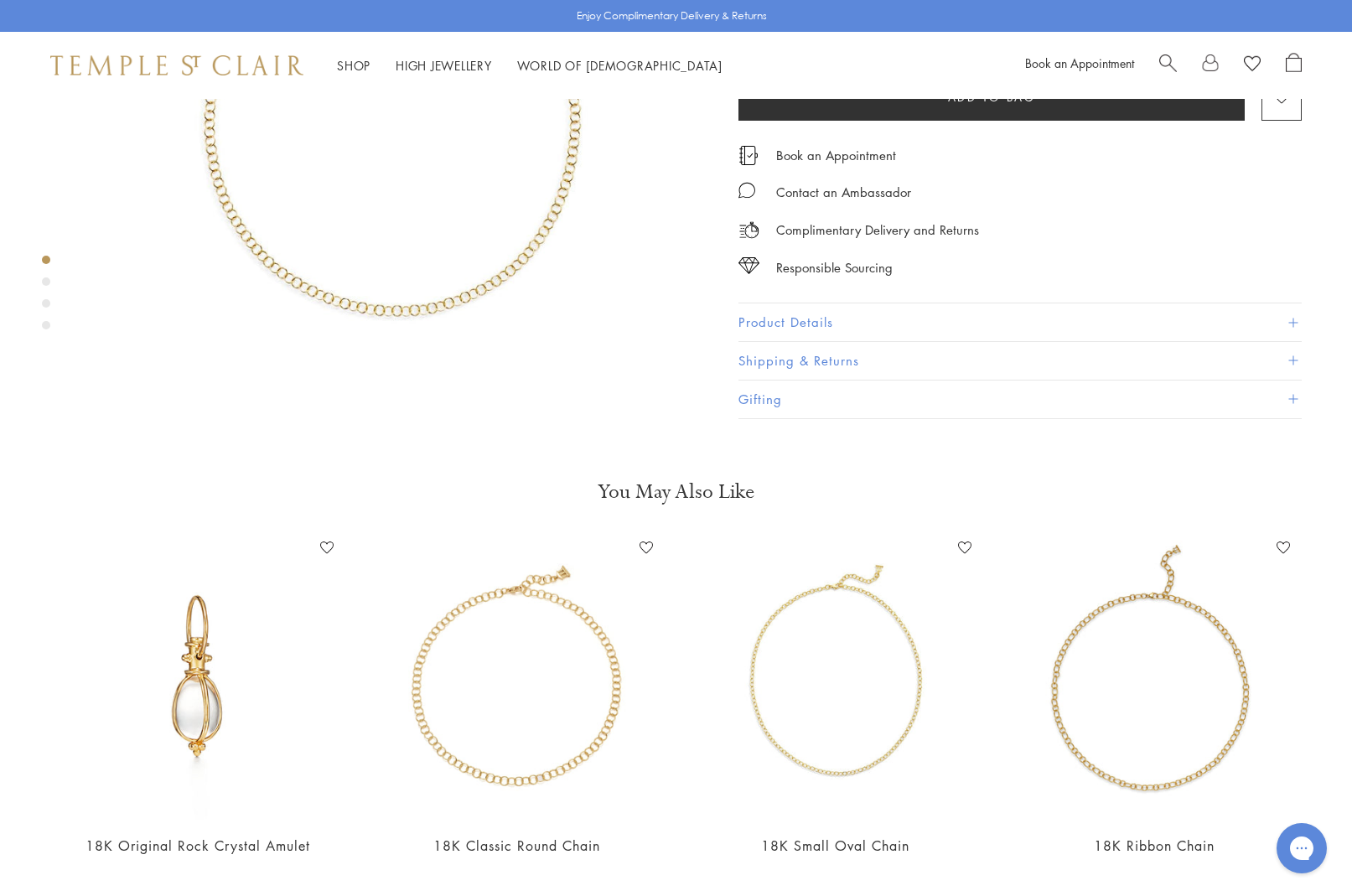
scroll to position [290, 0]
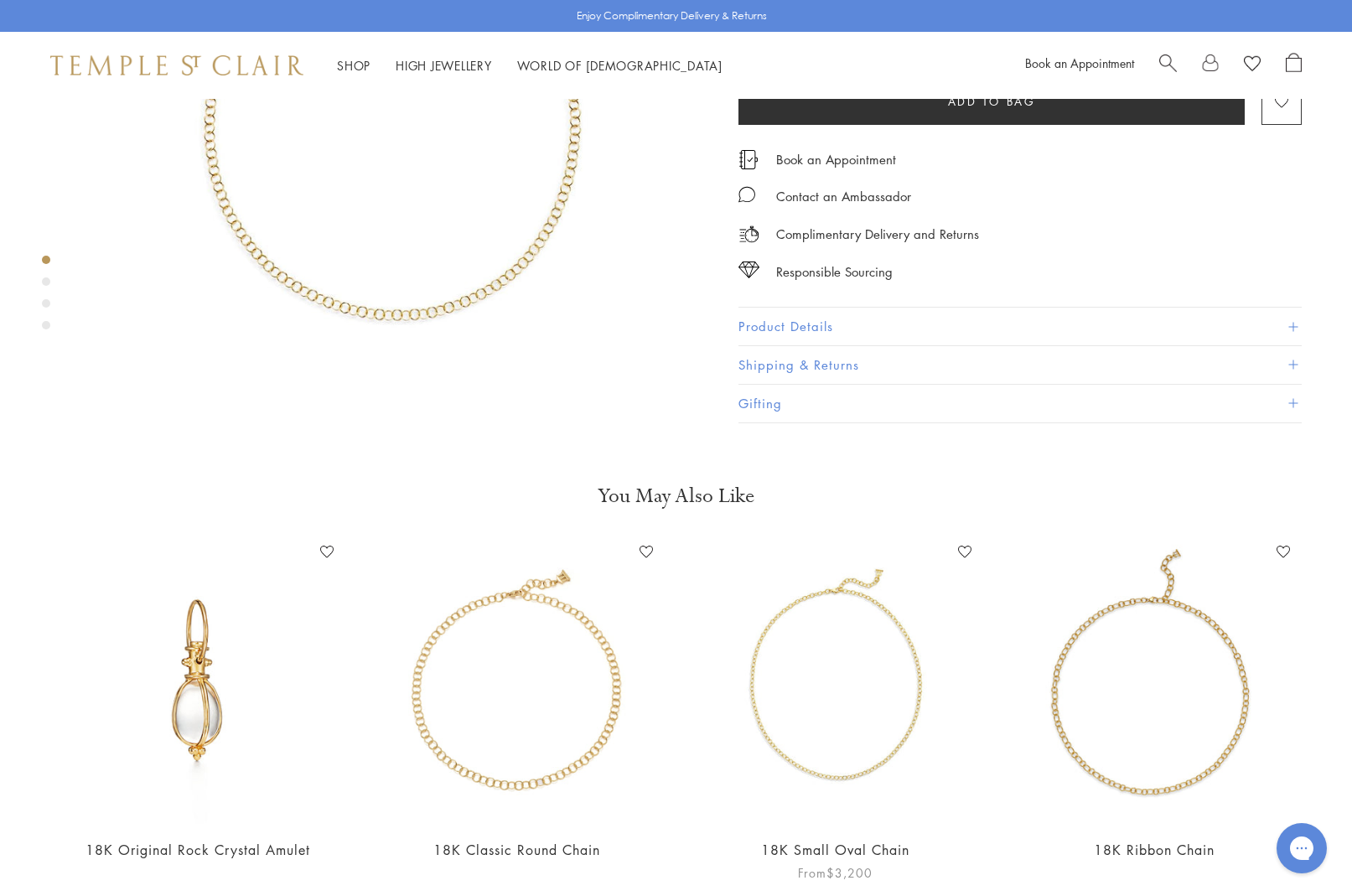
click at [887, 679] on img at bounding box center [834, 681] width 285 height 285
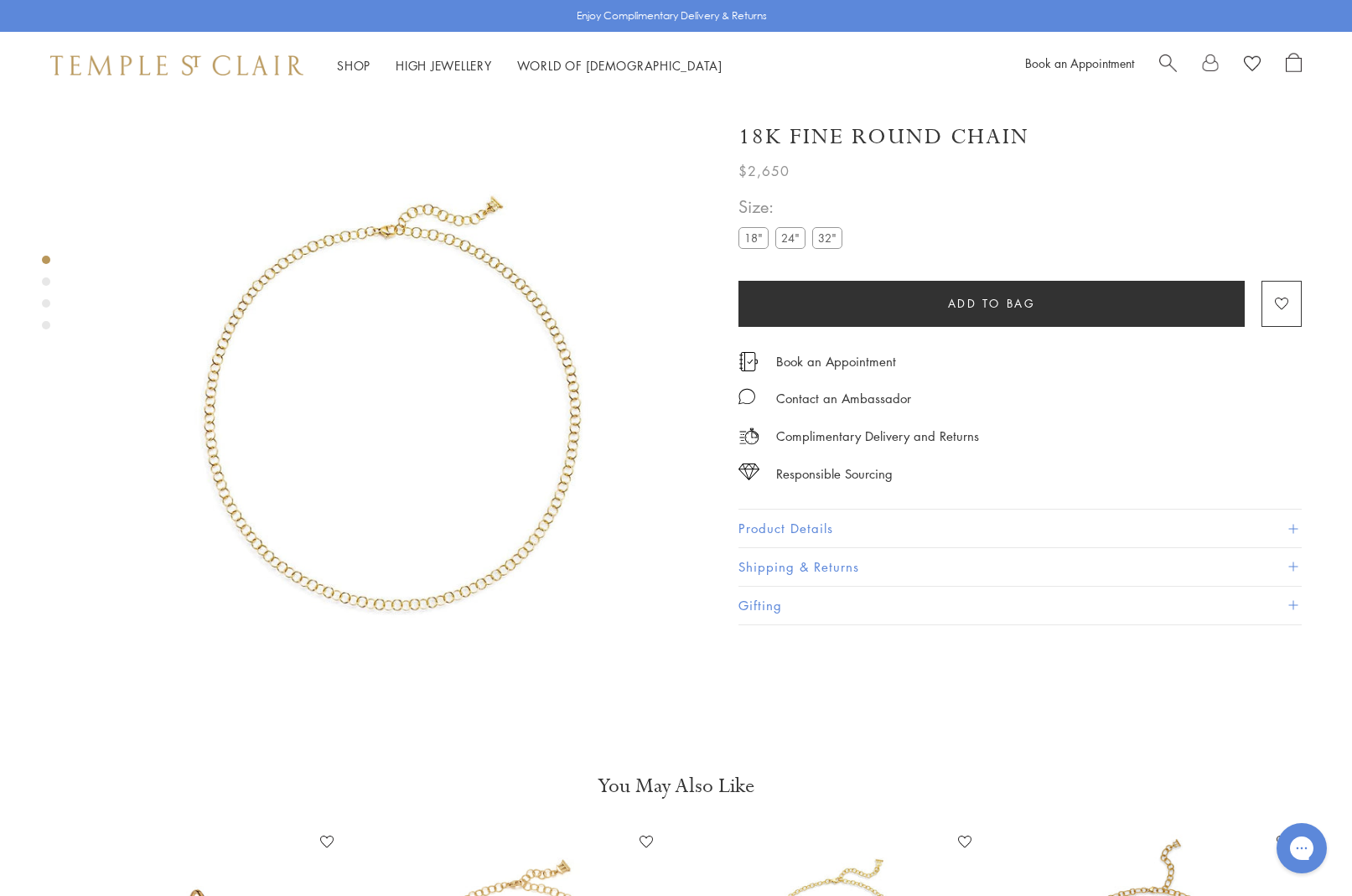
scroll to position [0, 0]
click at [1173, 57] on span "Search" at bounding box center [1168, 62] width 18 height 18
click at [1172, 59] on span "Search" at bounding box center [1168, 62] width 18 height 18
click at [1174, 58] on span "Search" at bounding box center [1168, 62] width 18 height 18
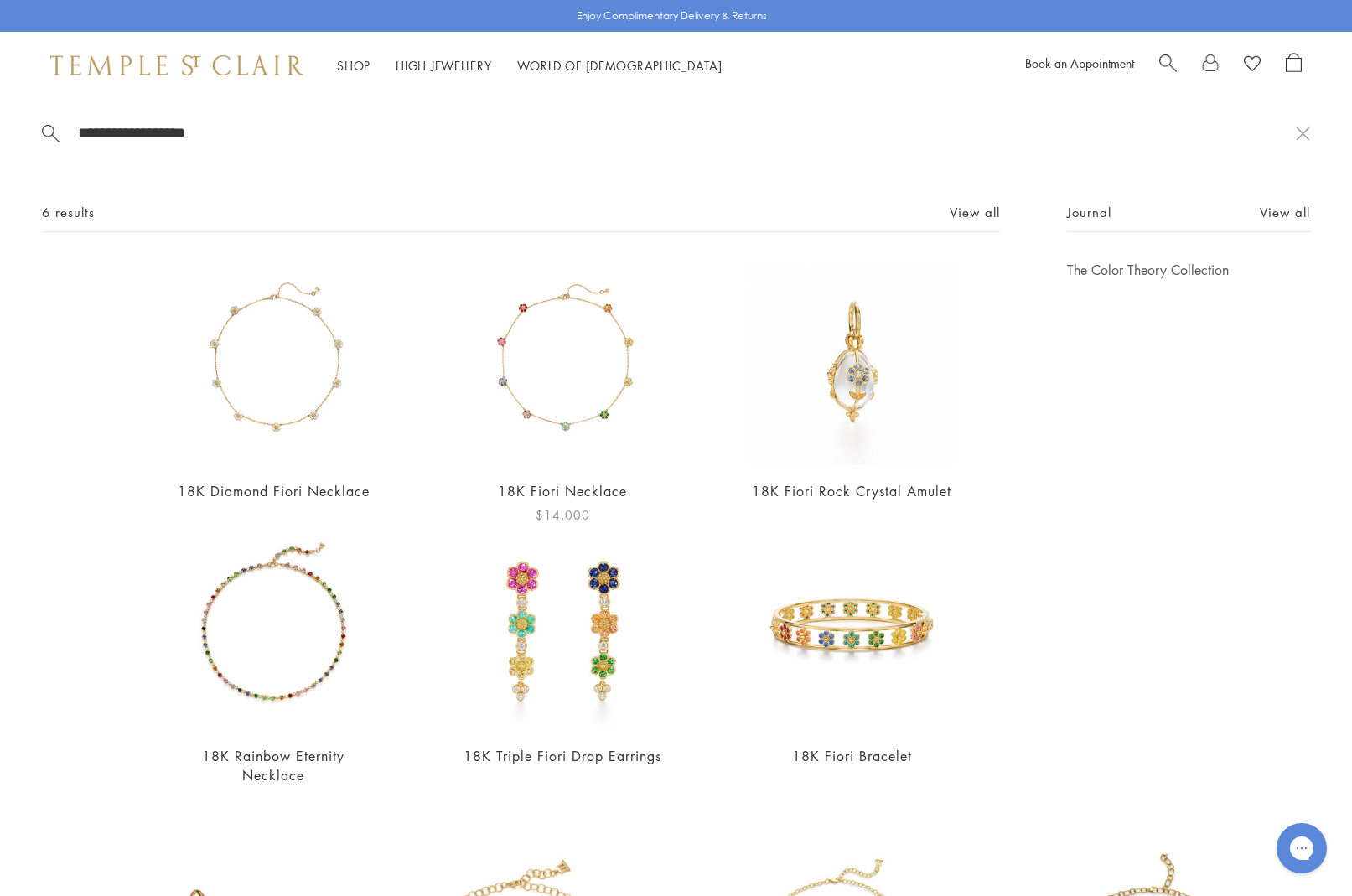
type input "**********"
click at [609, 324] on img at bounding box center [563, 363] width 205 height 205
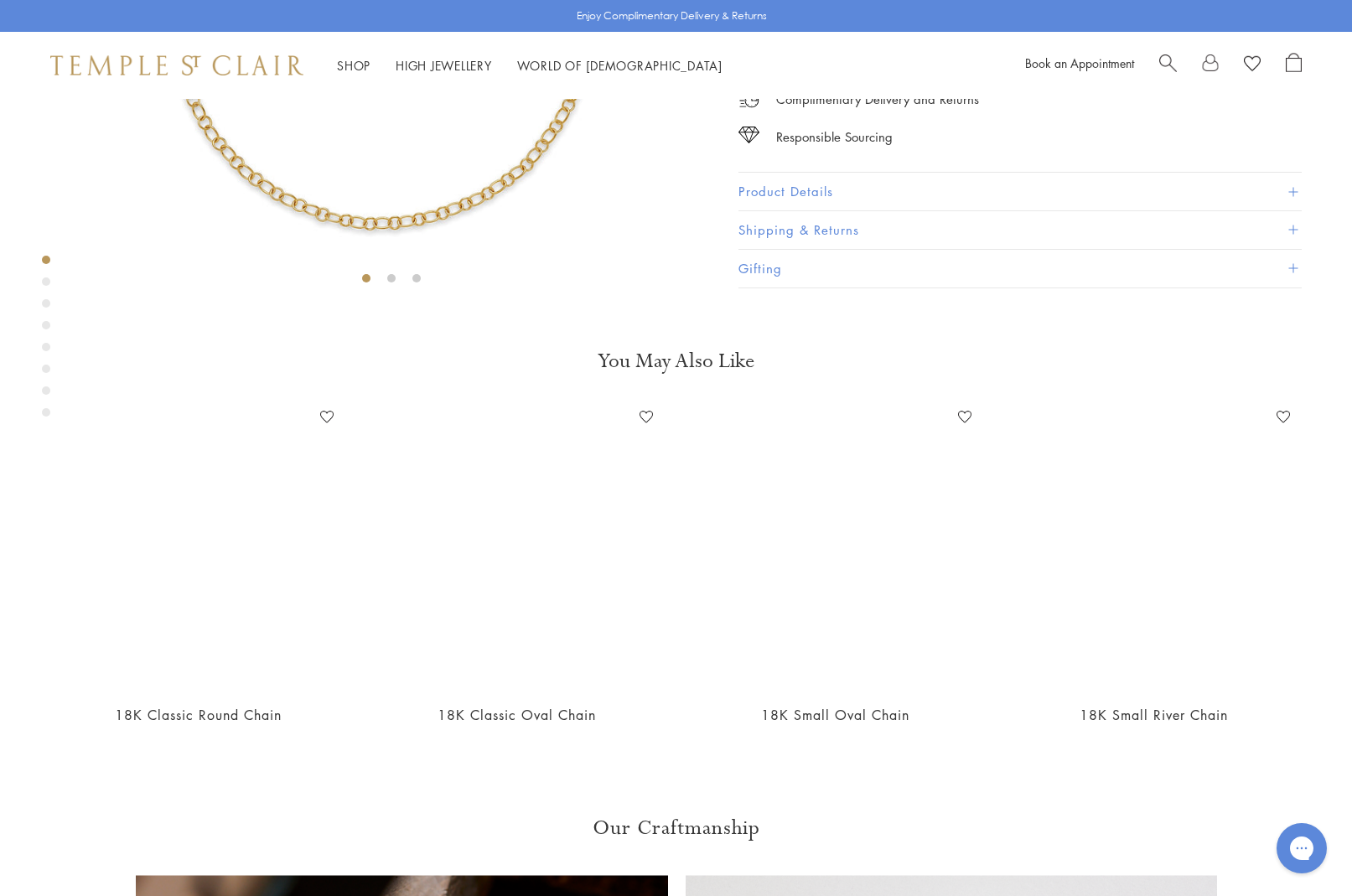
scroll to position [444, 0]
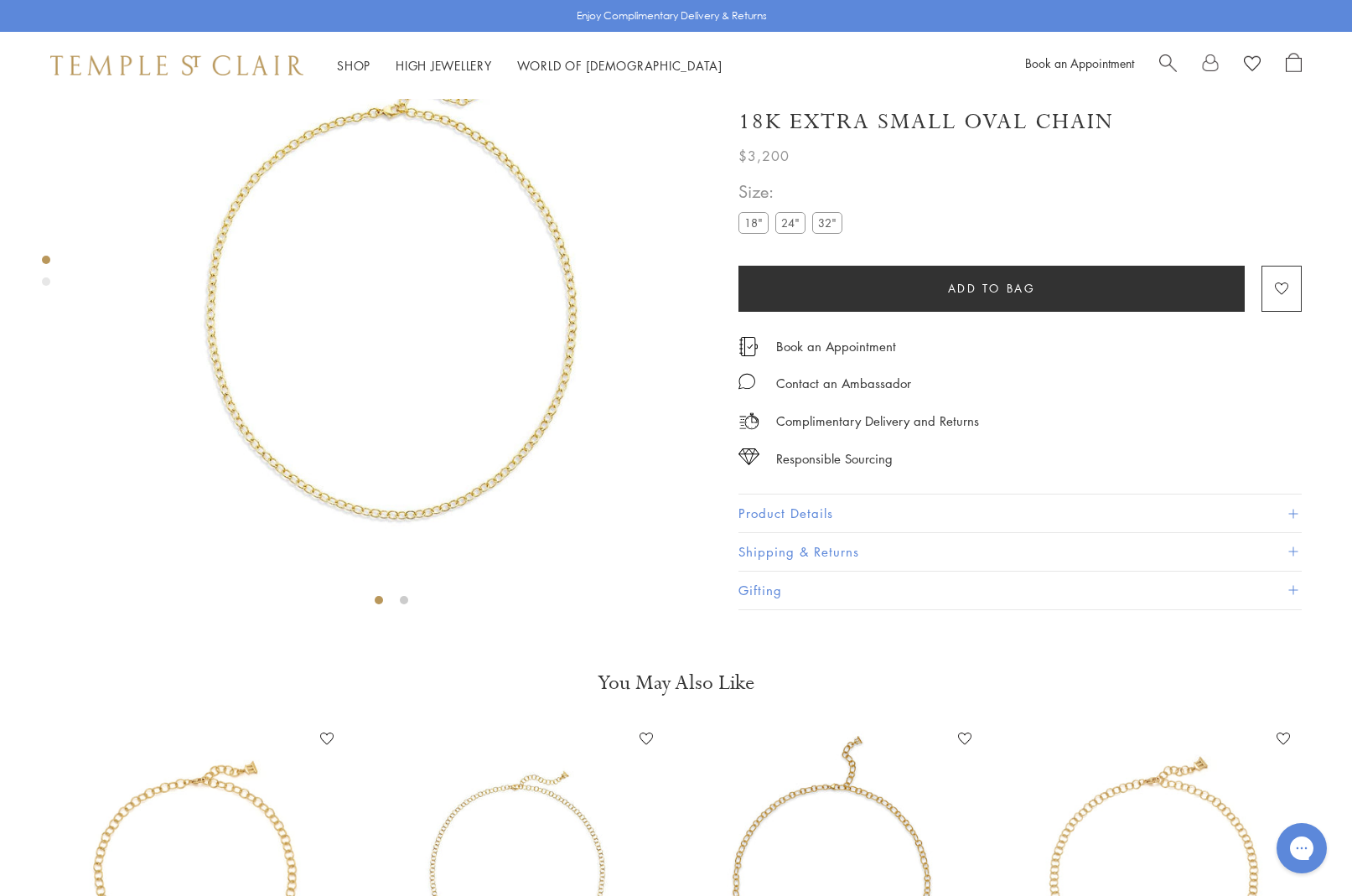
scroll to position [102, 0]
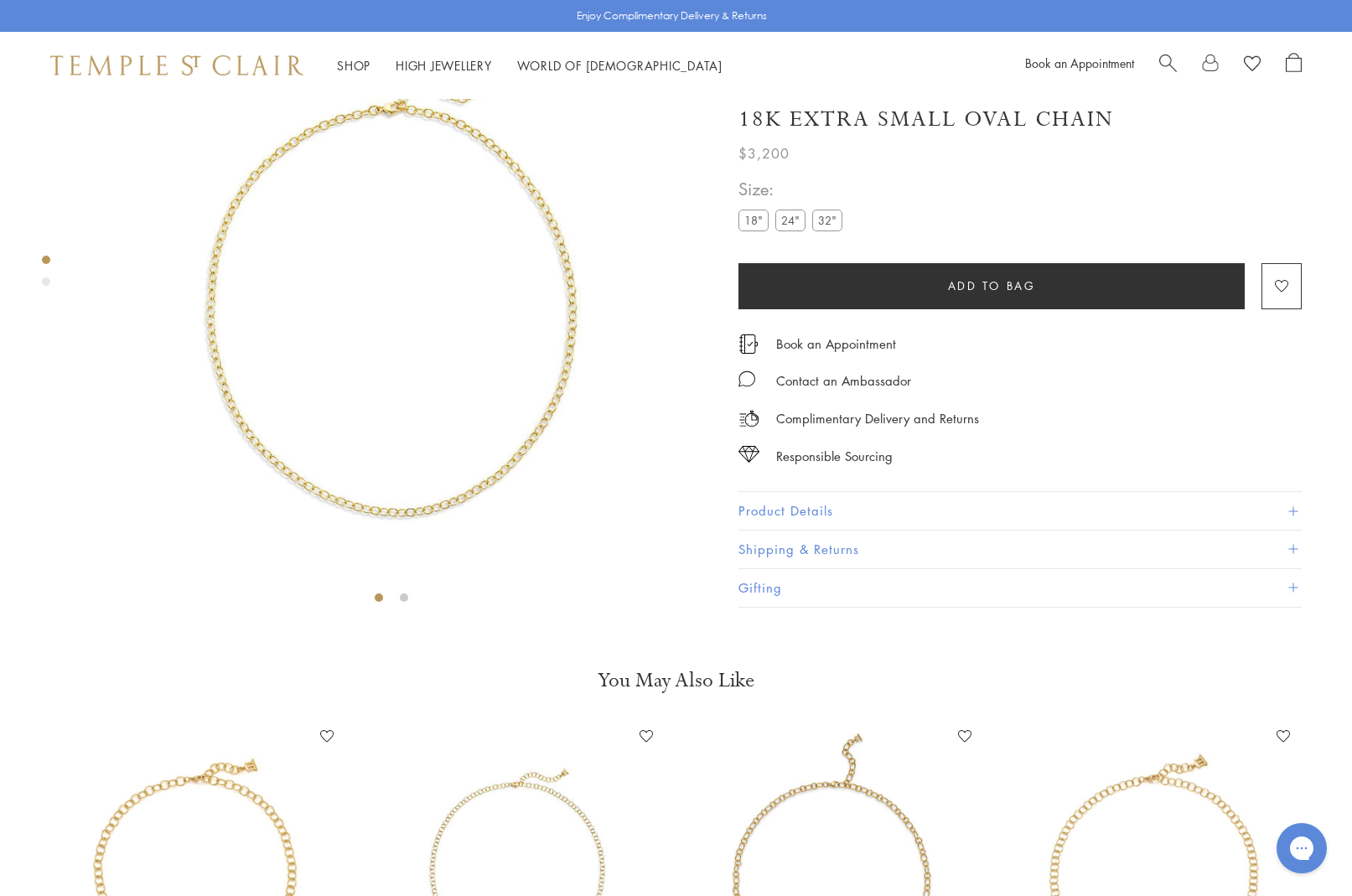
click at [797, 231] on label "24"" at bounding box center [789, 220] width 30 height 21
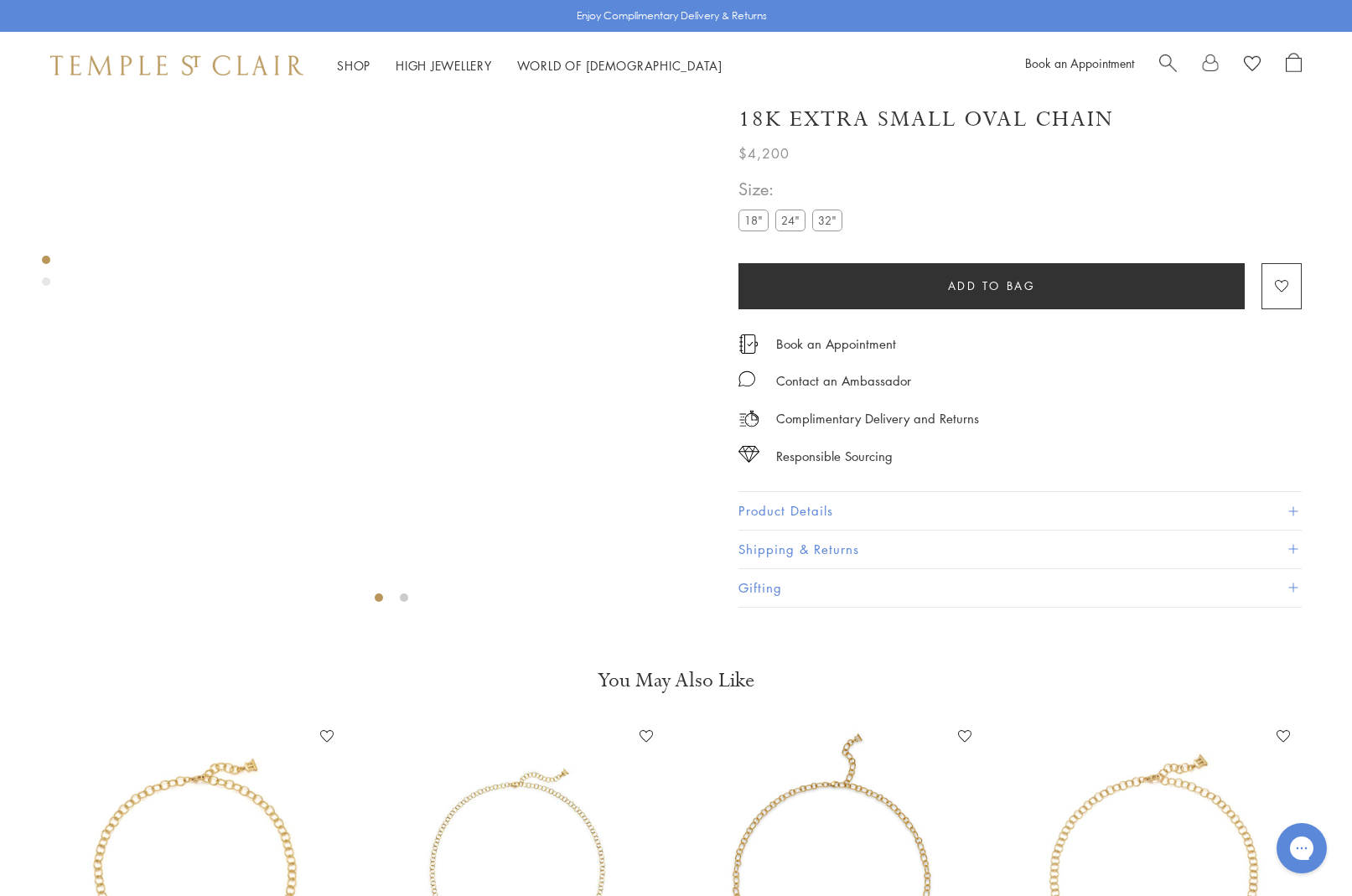
scroll to position [99, 0]
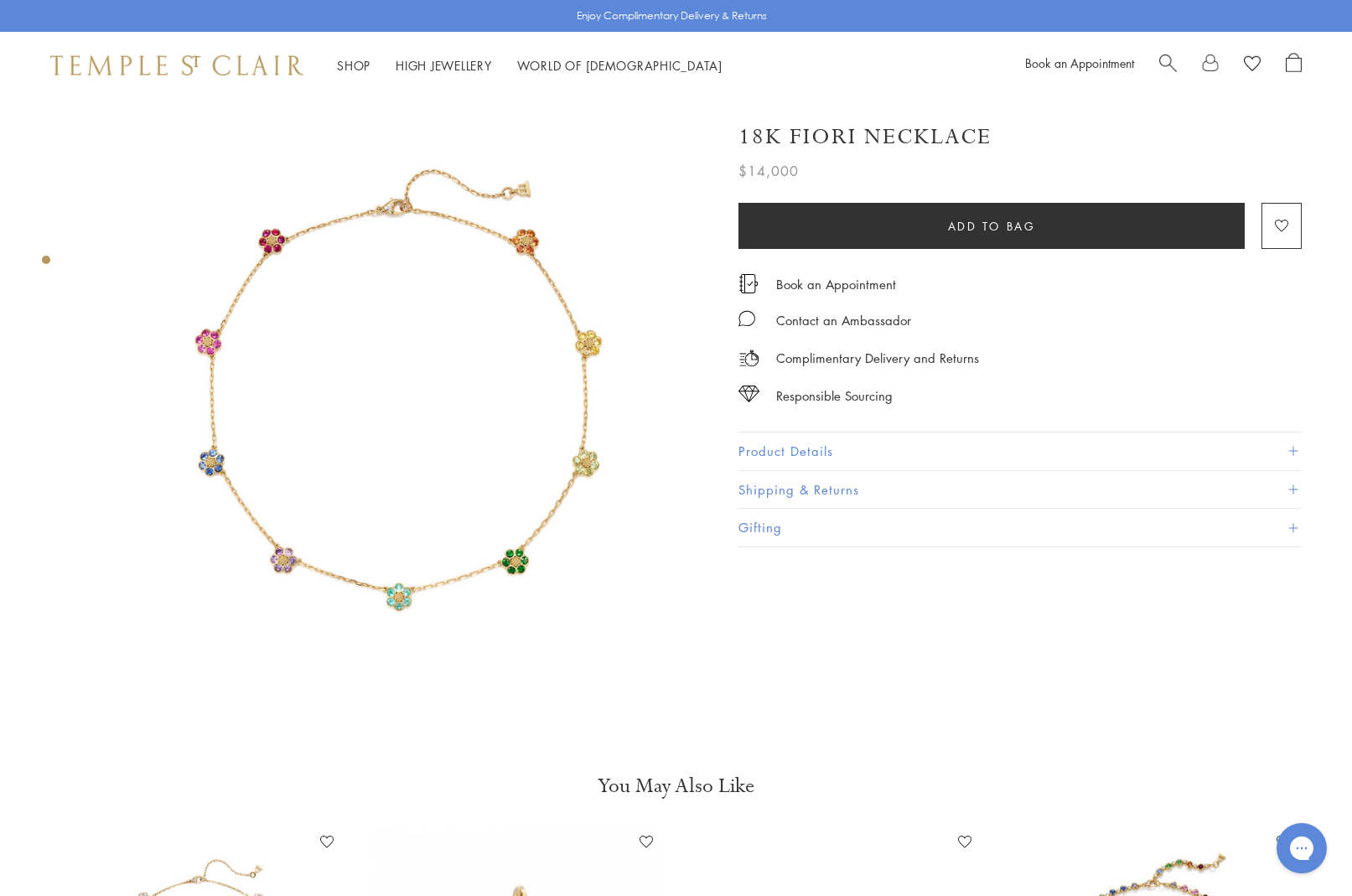
click at [1170, 62] on span "Search" at bounding box center [1168, 62] width 18 height 18
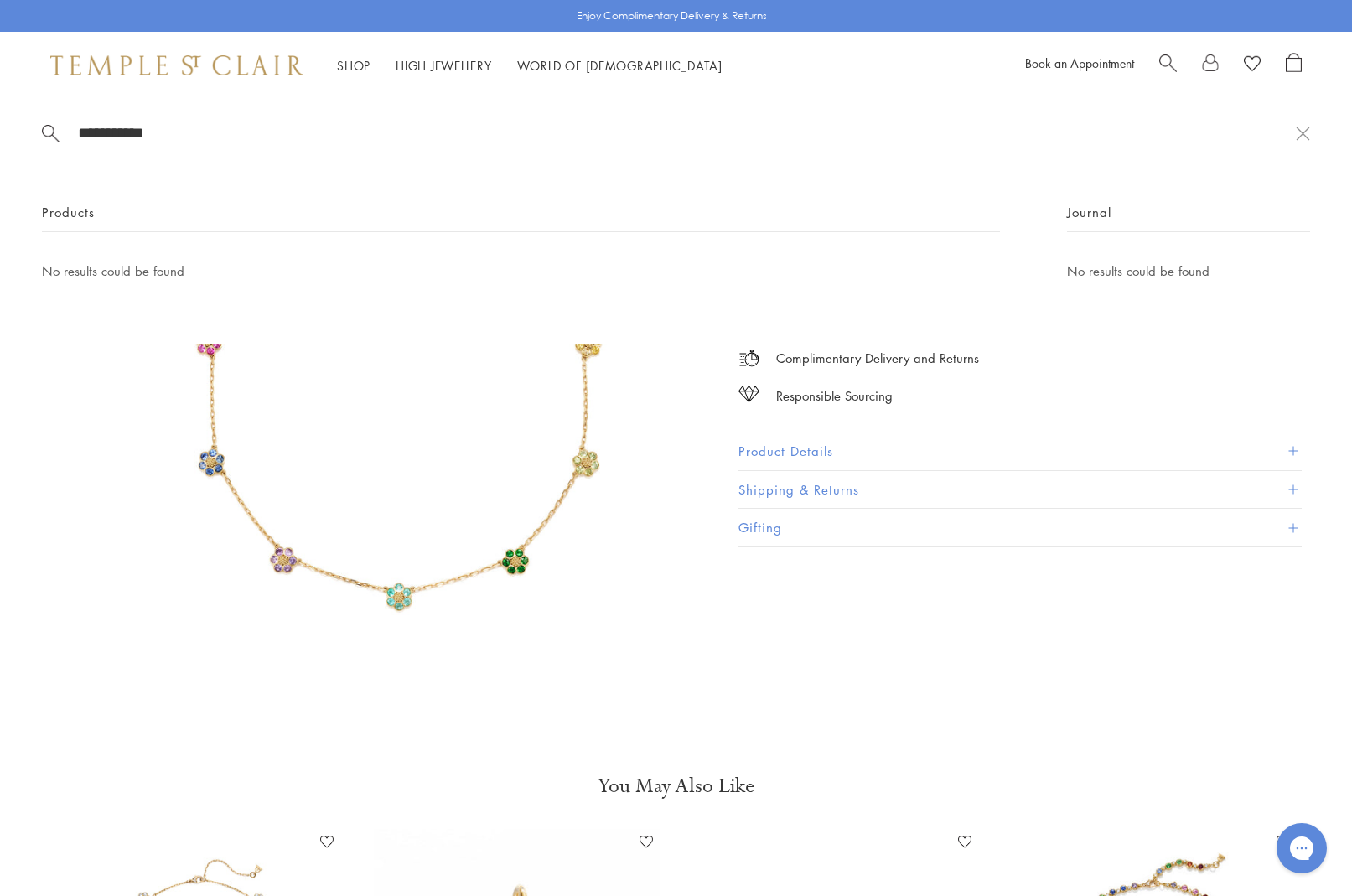
click at [467, 140] on input "**********" at bounding box center [686, 133] width 1219 height 20
drag, startPoint x: 72, startPoint y: 126, endPoint x: 186, endPoint y: 129, distance: 114.0
click at [186, 129] on form "**********" at bounding box center [669, 132] width 1254 height 21
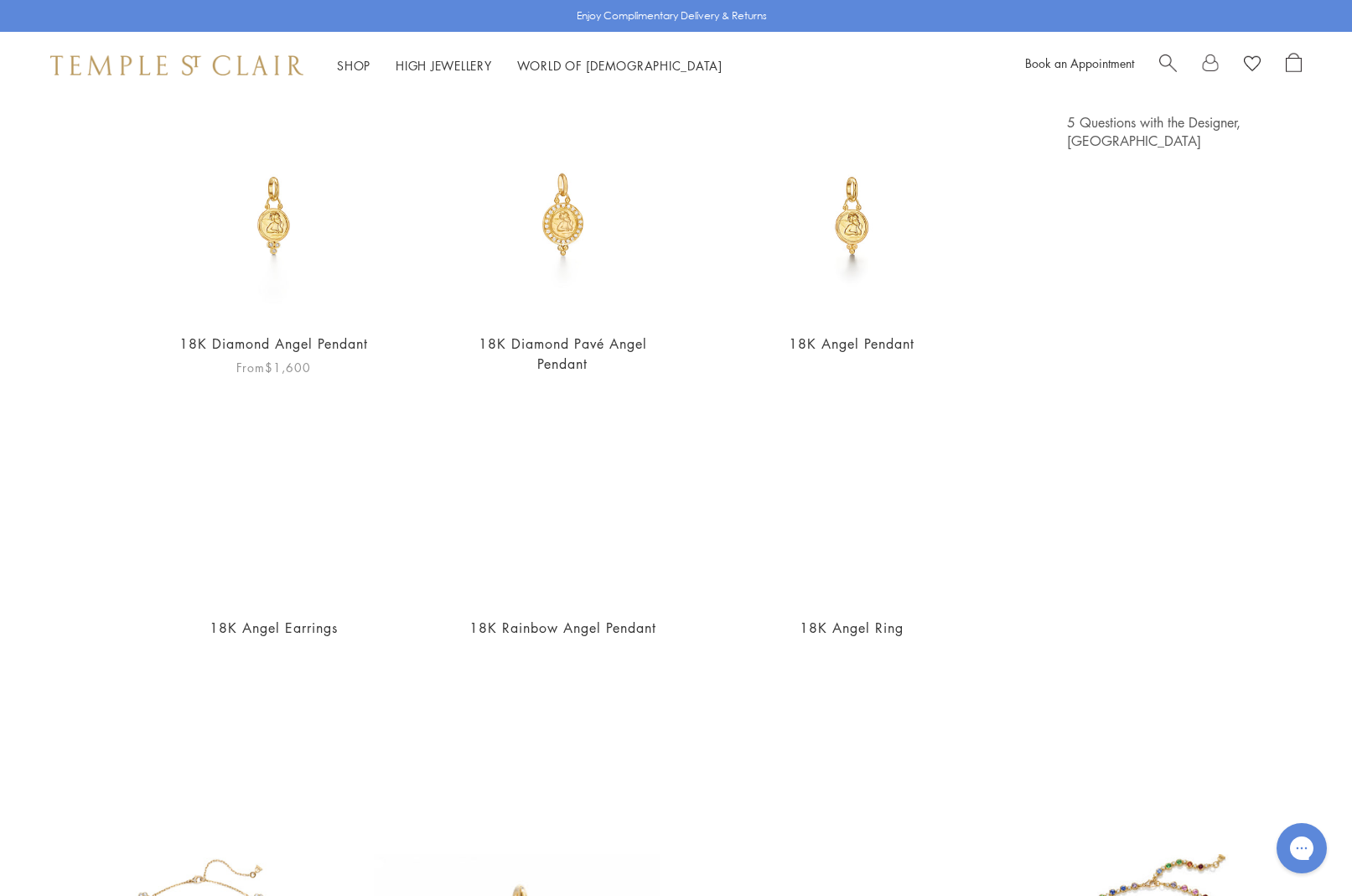
scroll to position [149, 0]
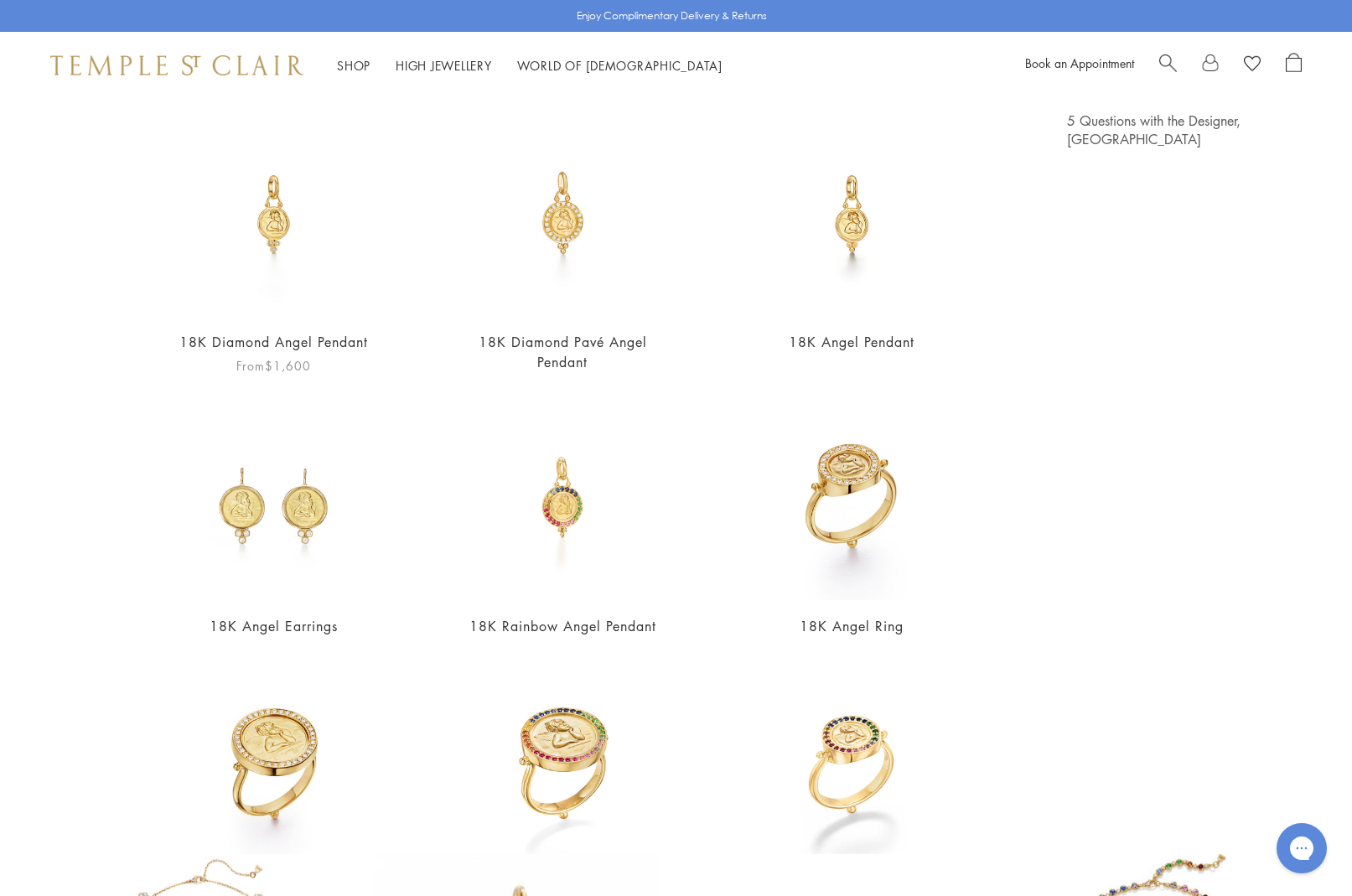
type input "*****"
click at [265, 242] on img at bounding box center [274, 214] width 205 height 205
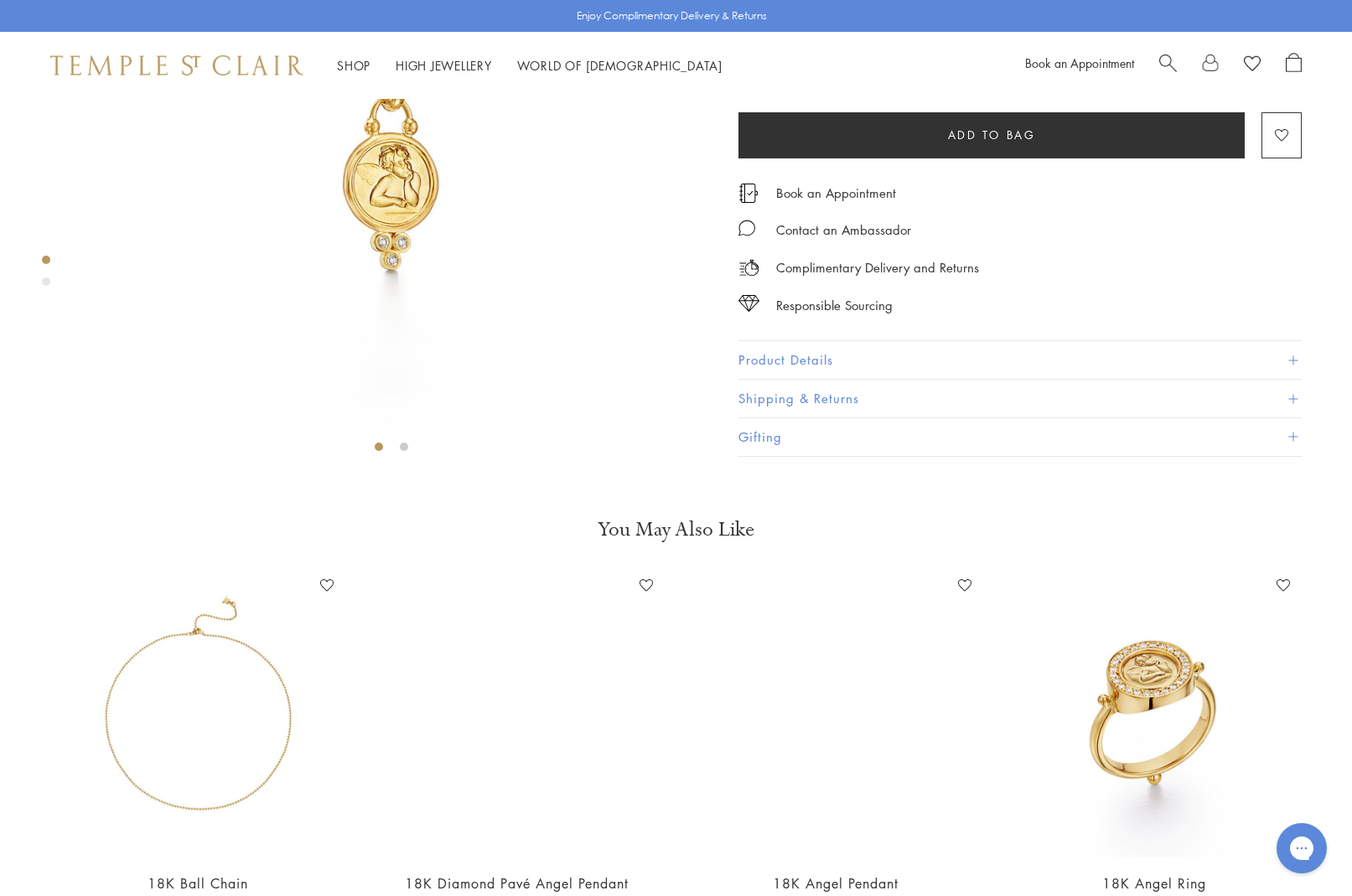
scroll to position [253, 0]
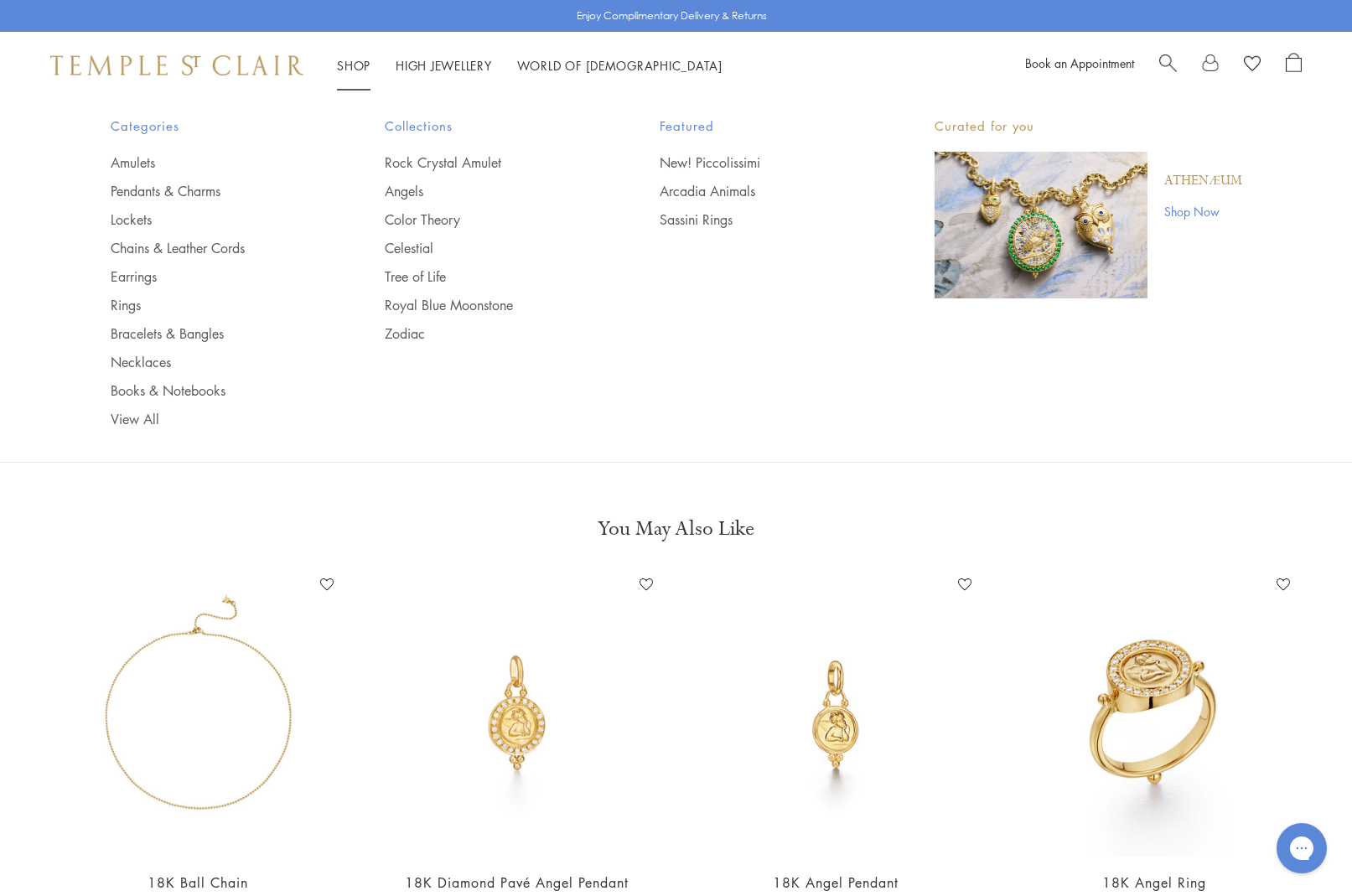
click at [358, 67] on link "Shop Shop" at bounding box center [353, 65] width 33 height 17
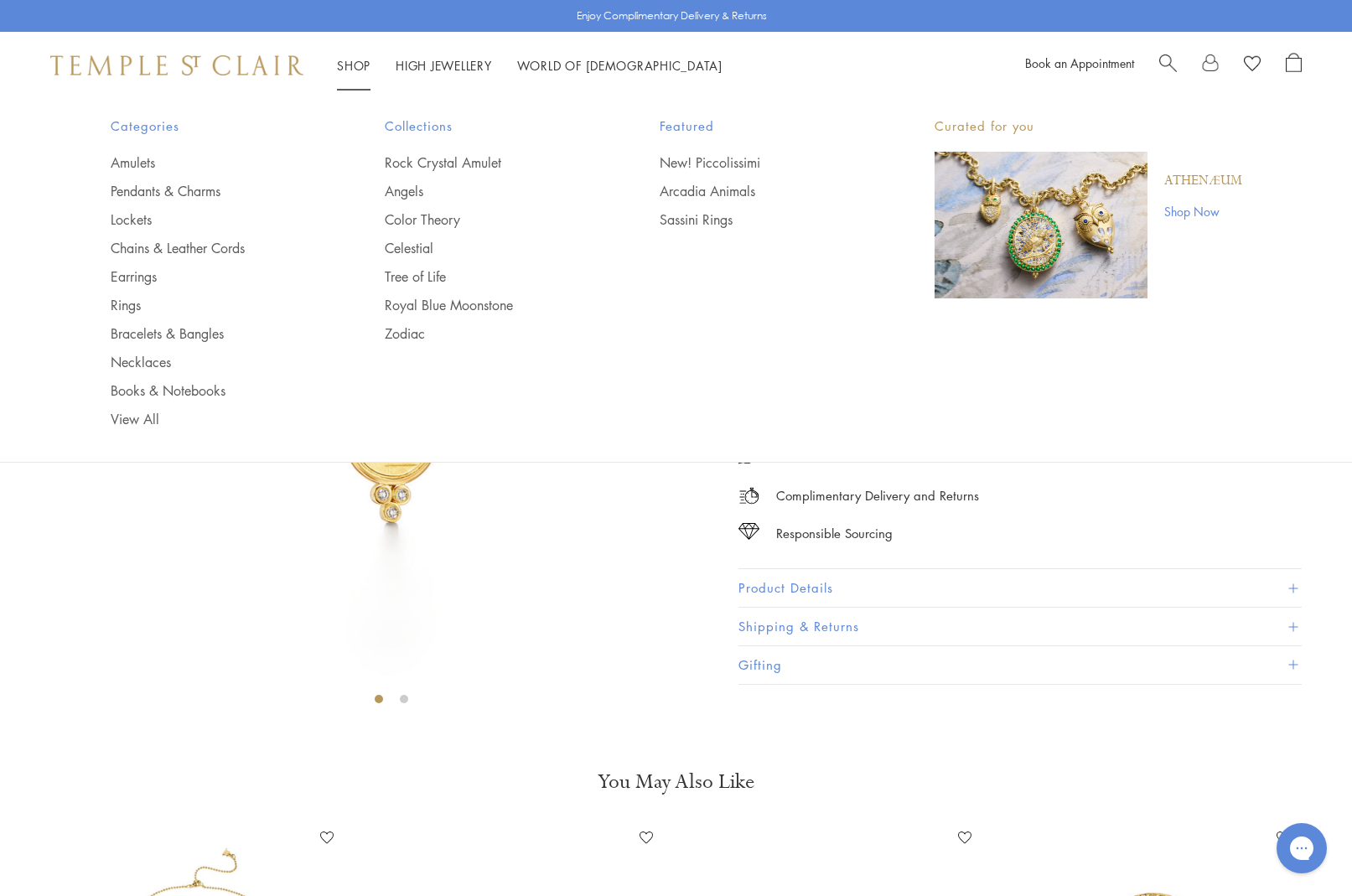
click at [1165, 60] on span "Search" at bounding box center [1168, 62] width 18 height 18
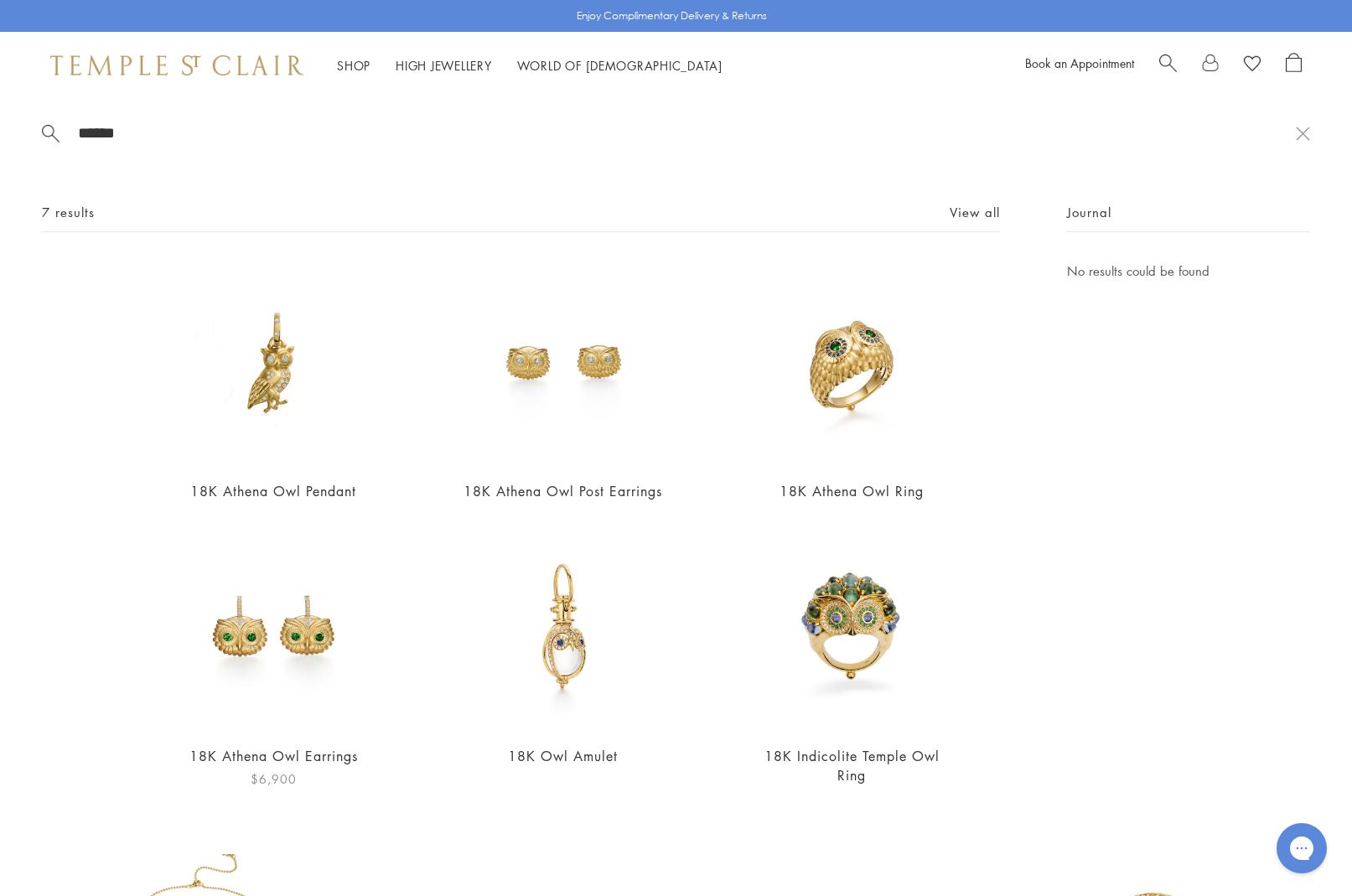
type input "******"
click at [297, 614] on img at bounding box center [274, 627] width 205 height 205
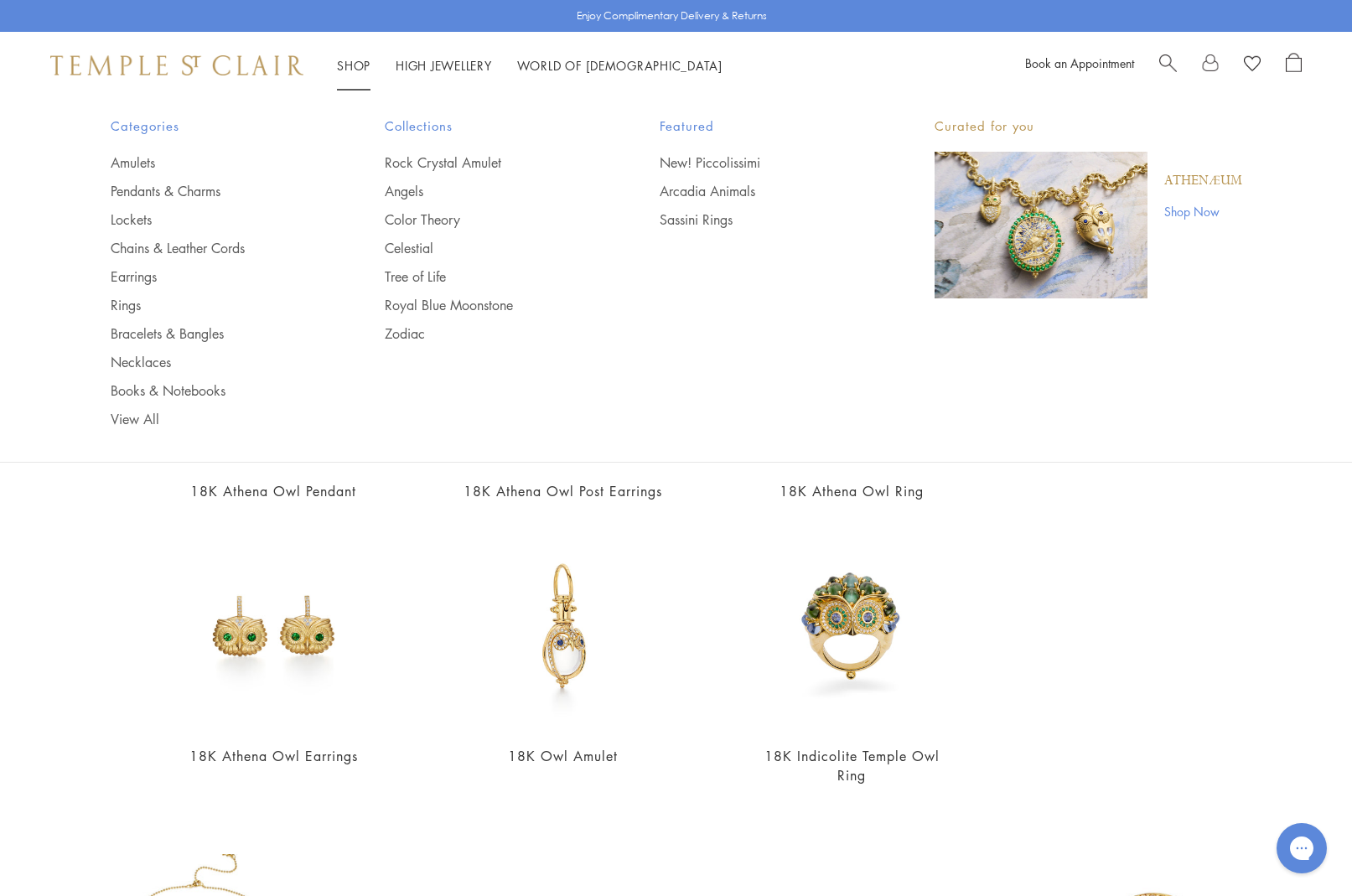
click at [354, 66] on link "Shop Shop" at bounding box center [353, 65] width 33 height 17
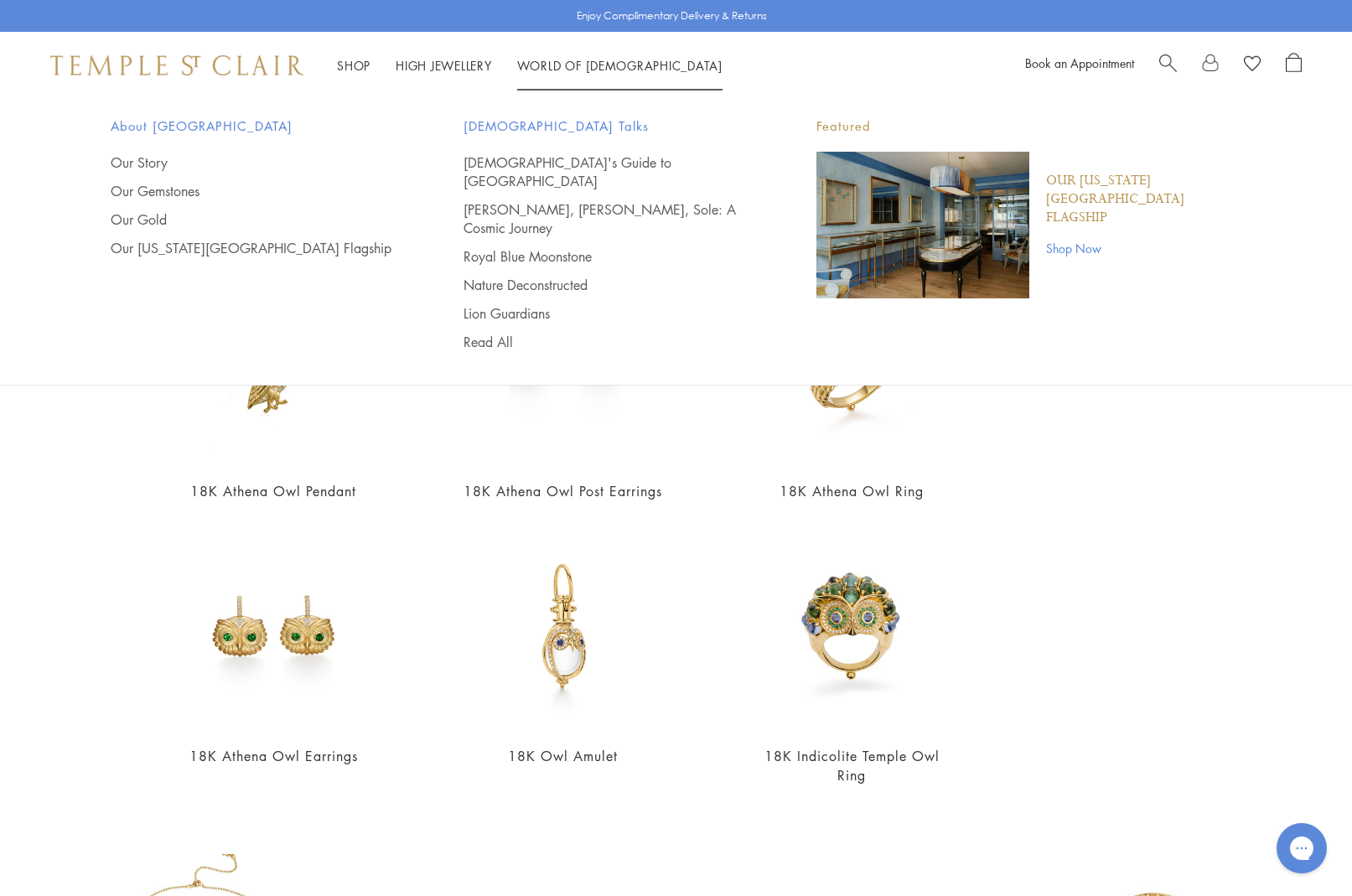
click at [1164, 67] on span "Search" at bounding box center [1168, 62] width 18 height 18
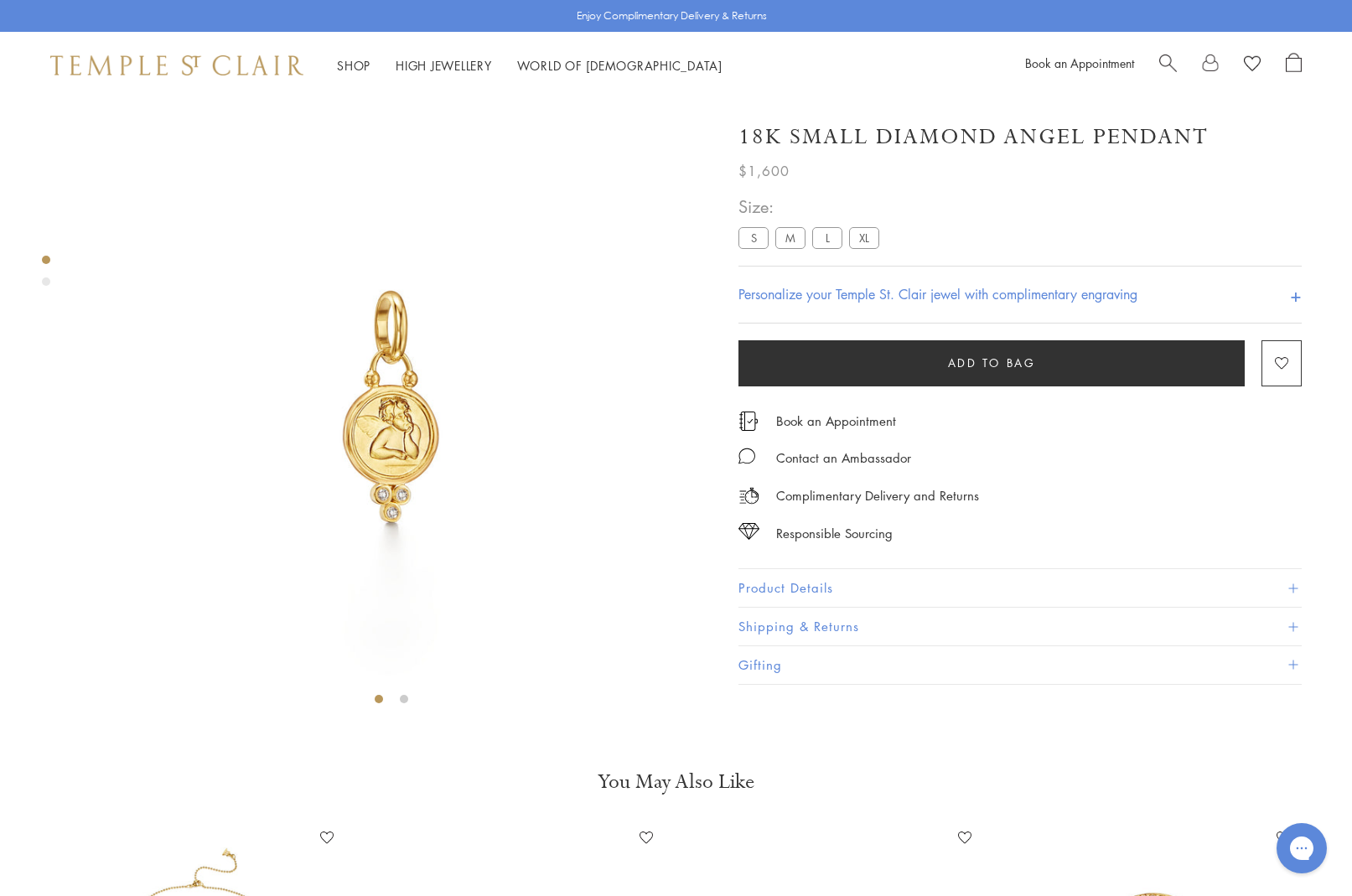
click at [1163, 67] on span "Search" at bounding box center [1168, 62] width 18 height 18
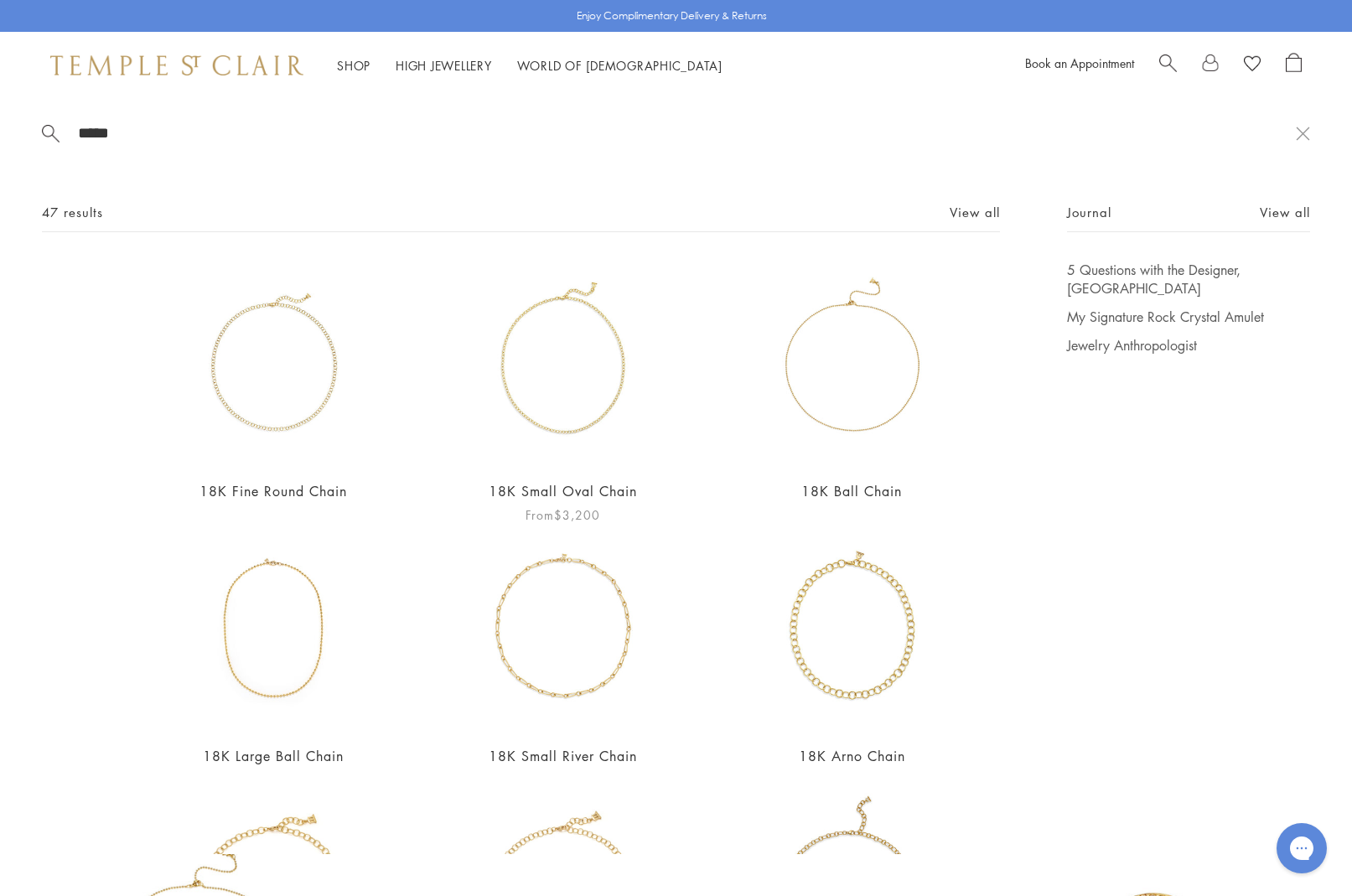
type input "*****"
click at [562, 404] on img at bounding box center [563, 363] width 205 height 205
click at [93, 125] on input "*****" at bounding box center [686, 133] width 1219 height 20
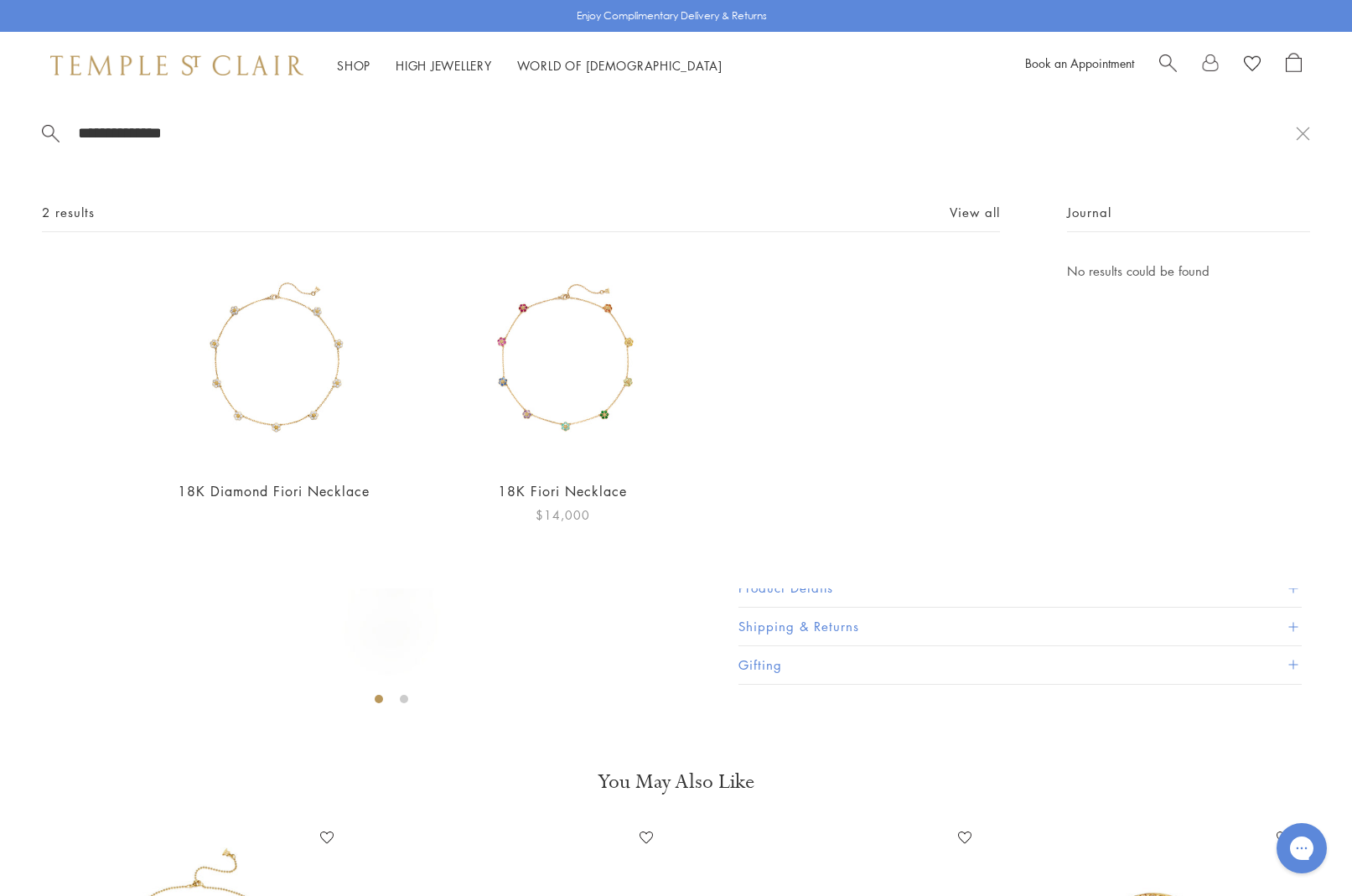
type input "**********"
click at [559, 411] on img at bounding box center [563, 363] width 205 height 205
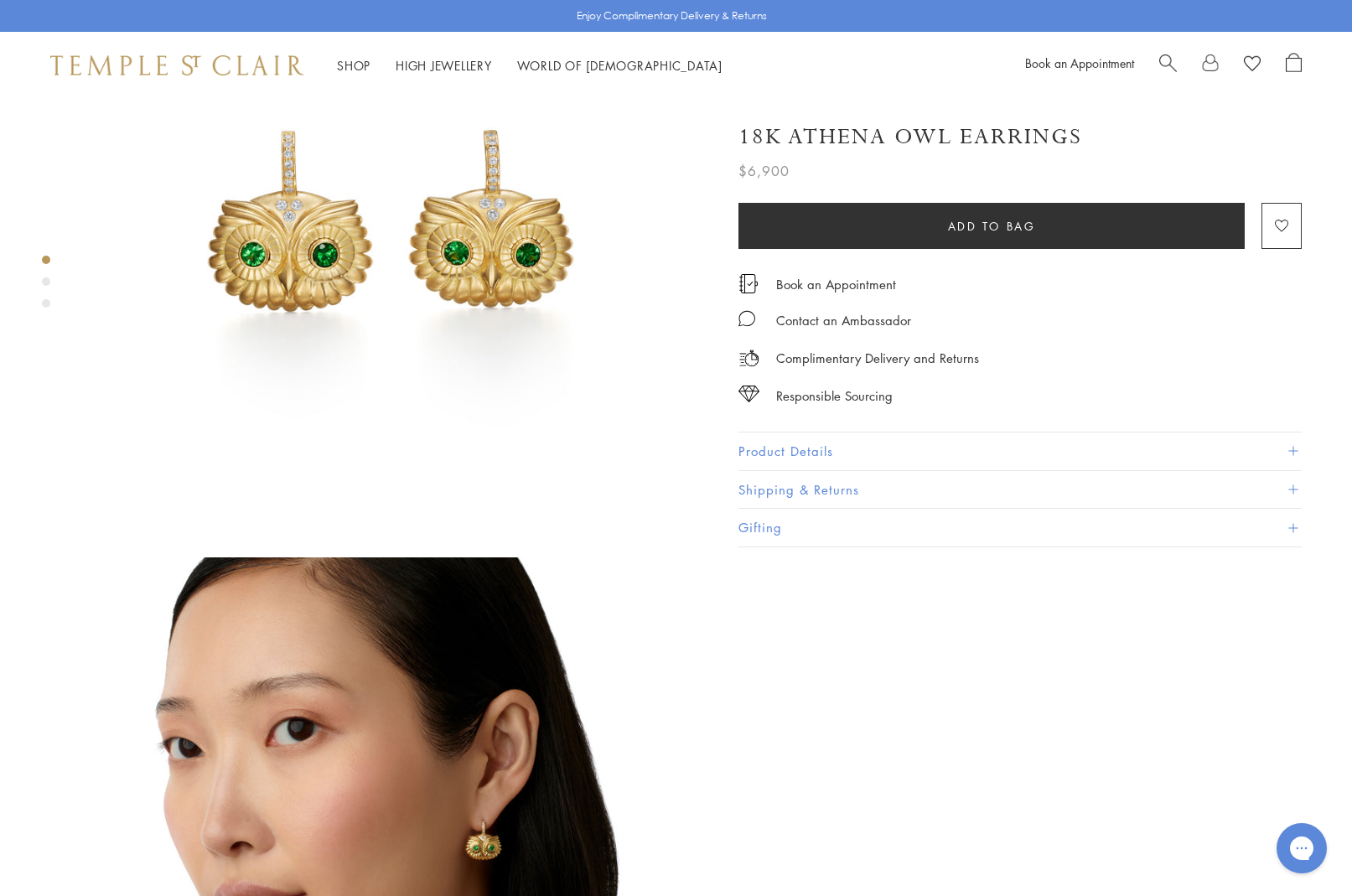
scroll to position [483, 0]
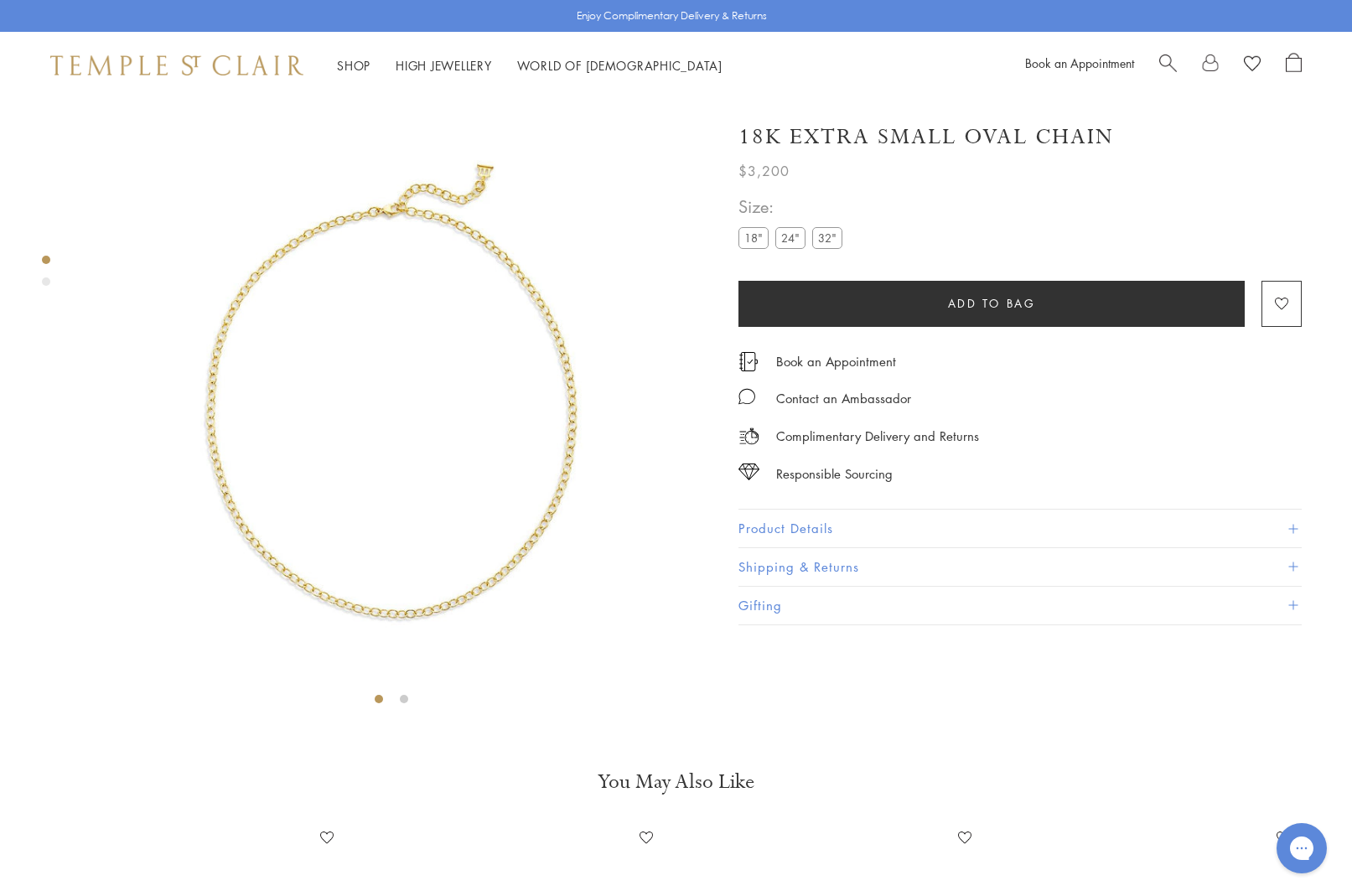
scroll to position [99, 0]
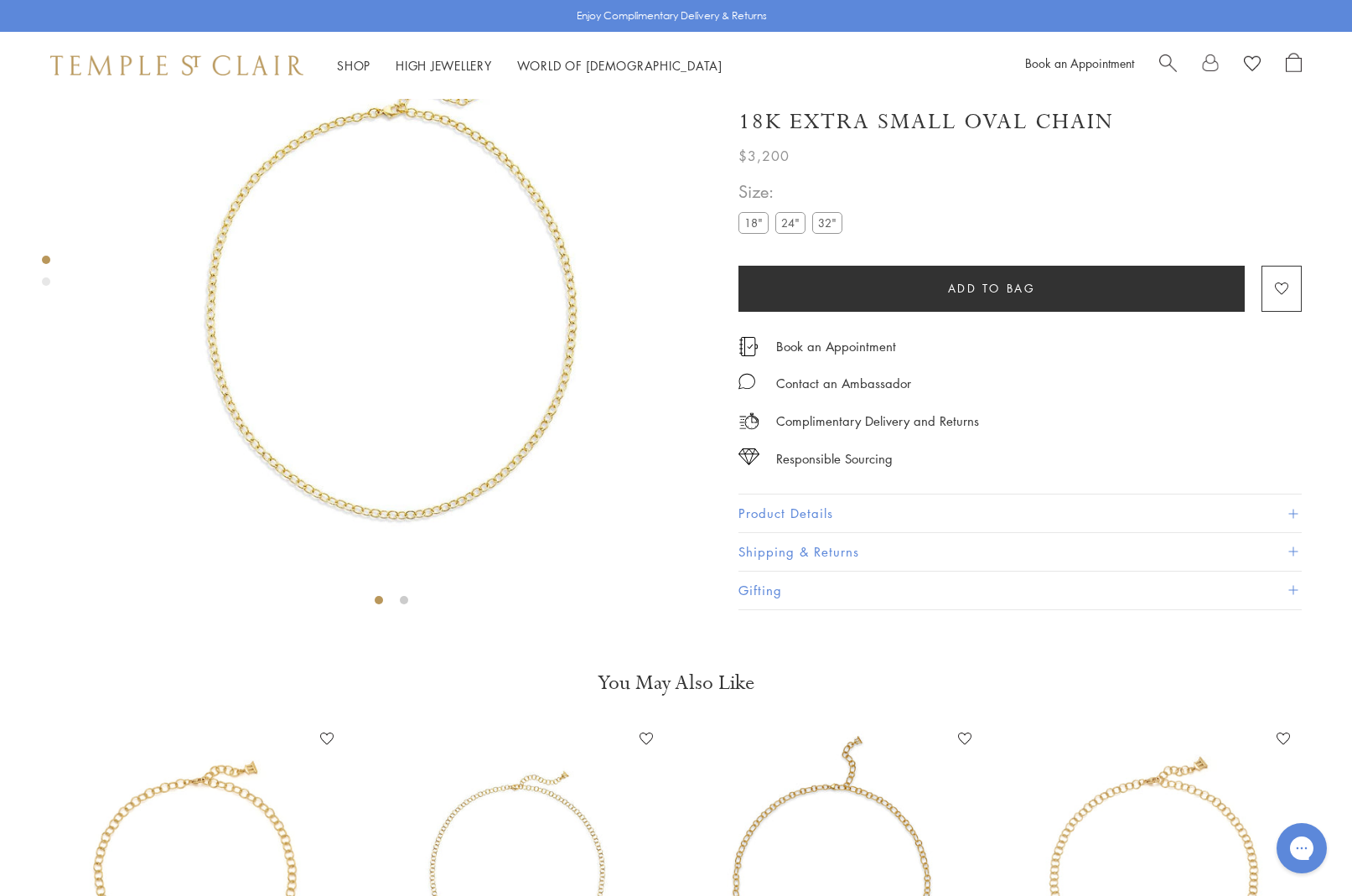
click at [789, 234] on label "24"" at bounding box center [789, 223] width 30 height 21
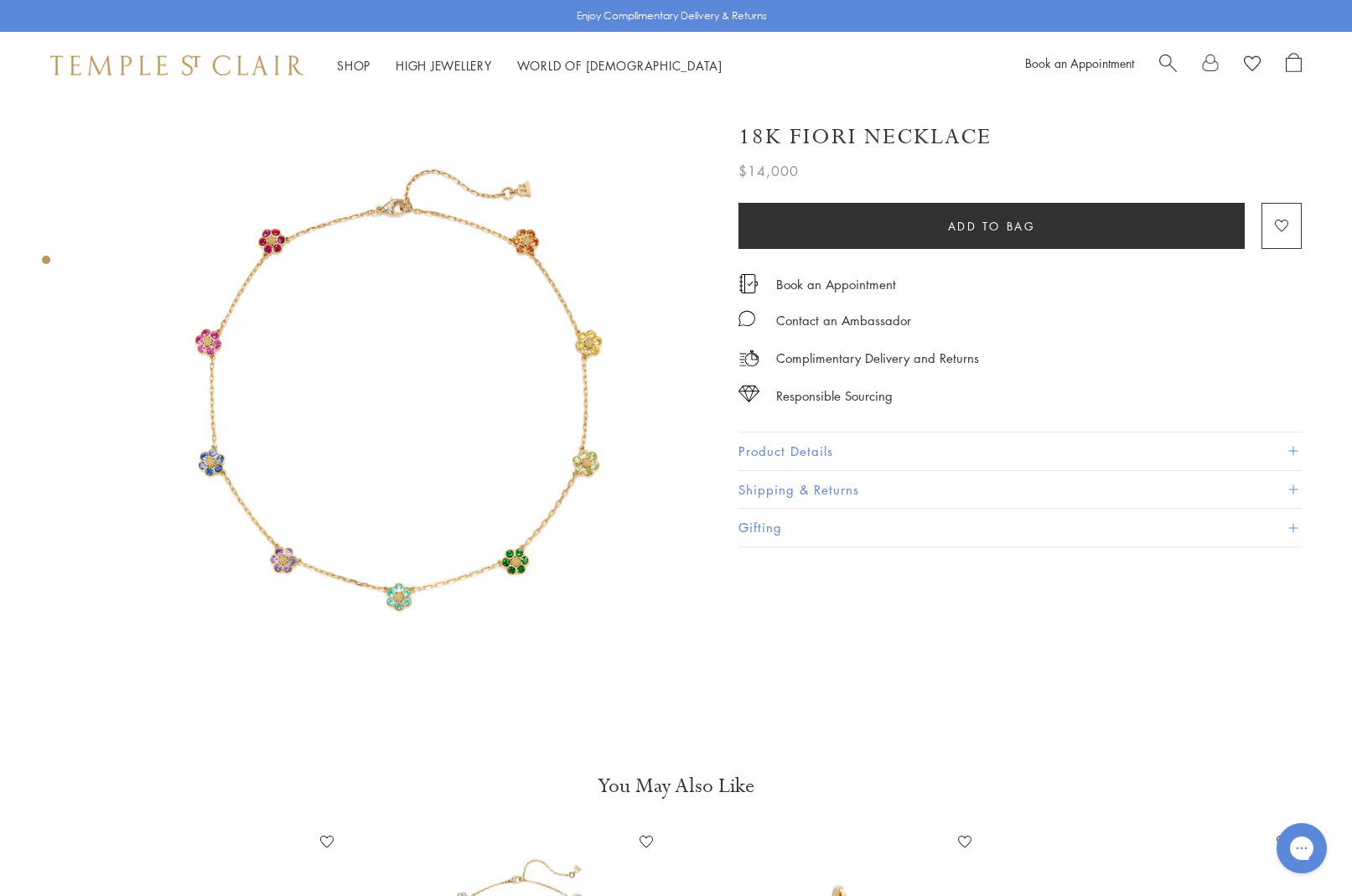
scroll to position [0, 1]
click at [299, 410] on img at bounding box center [390, 406] width 614 height 614
